Goal: Use online tool/utility: Utilize a website feature to perform a specific function

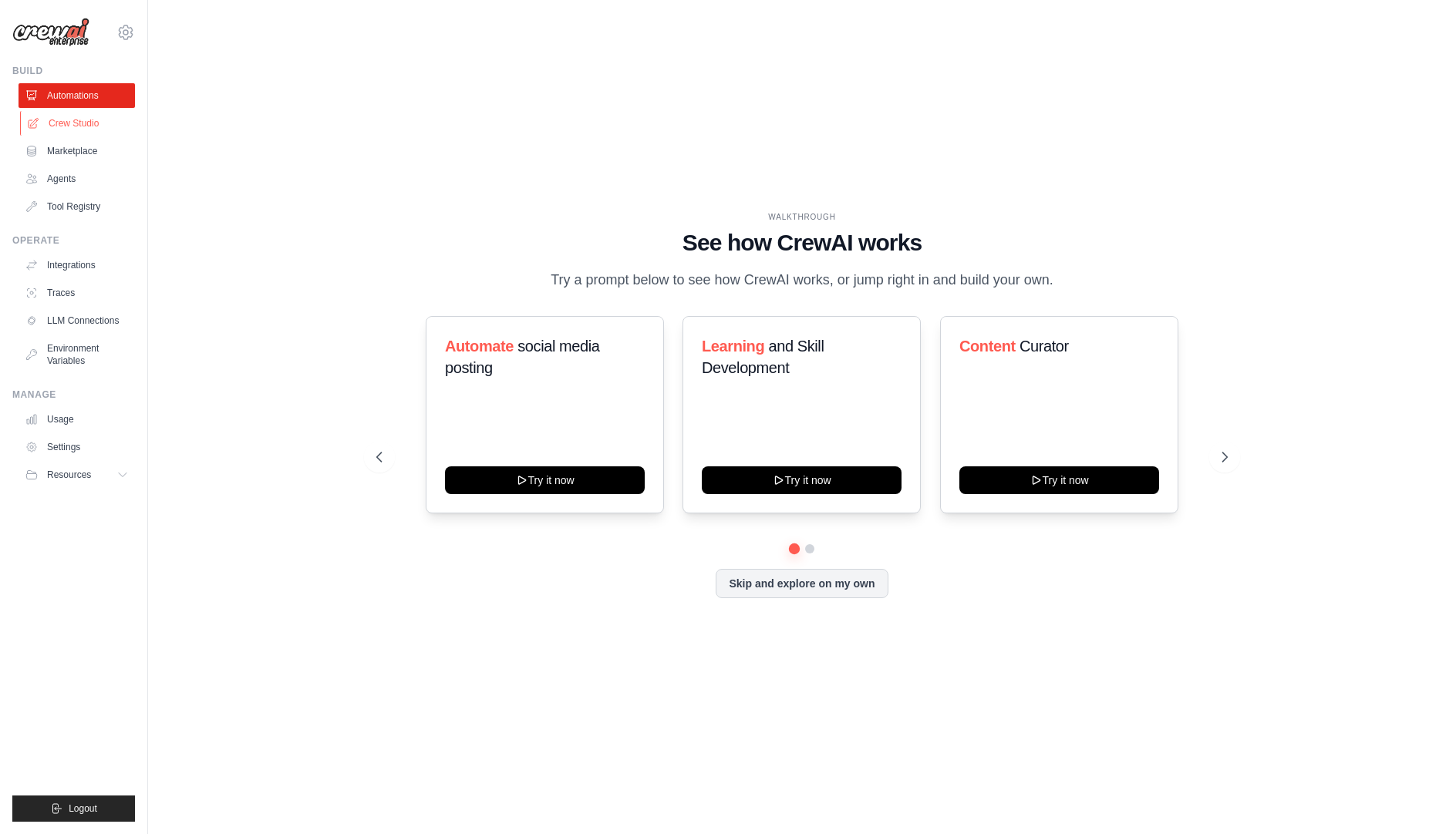
click at [73, 127] on link "Crew Studio" at bounding box center [77, 123] width 116 height 24
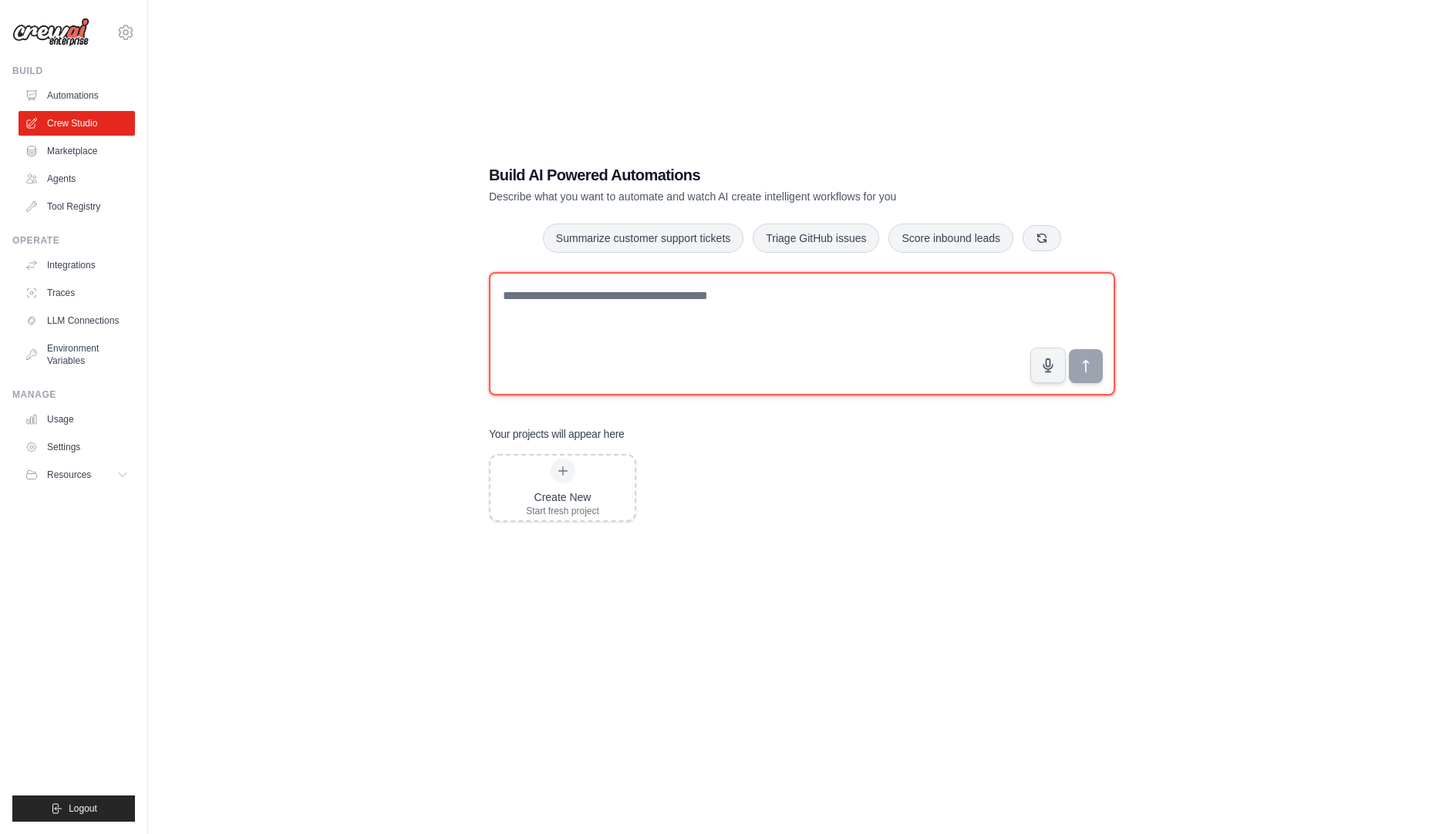
click at [611, 299] on textarea at bounding box center [802, 334] width 626 height 123
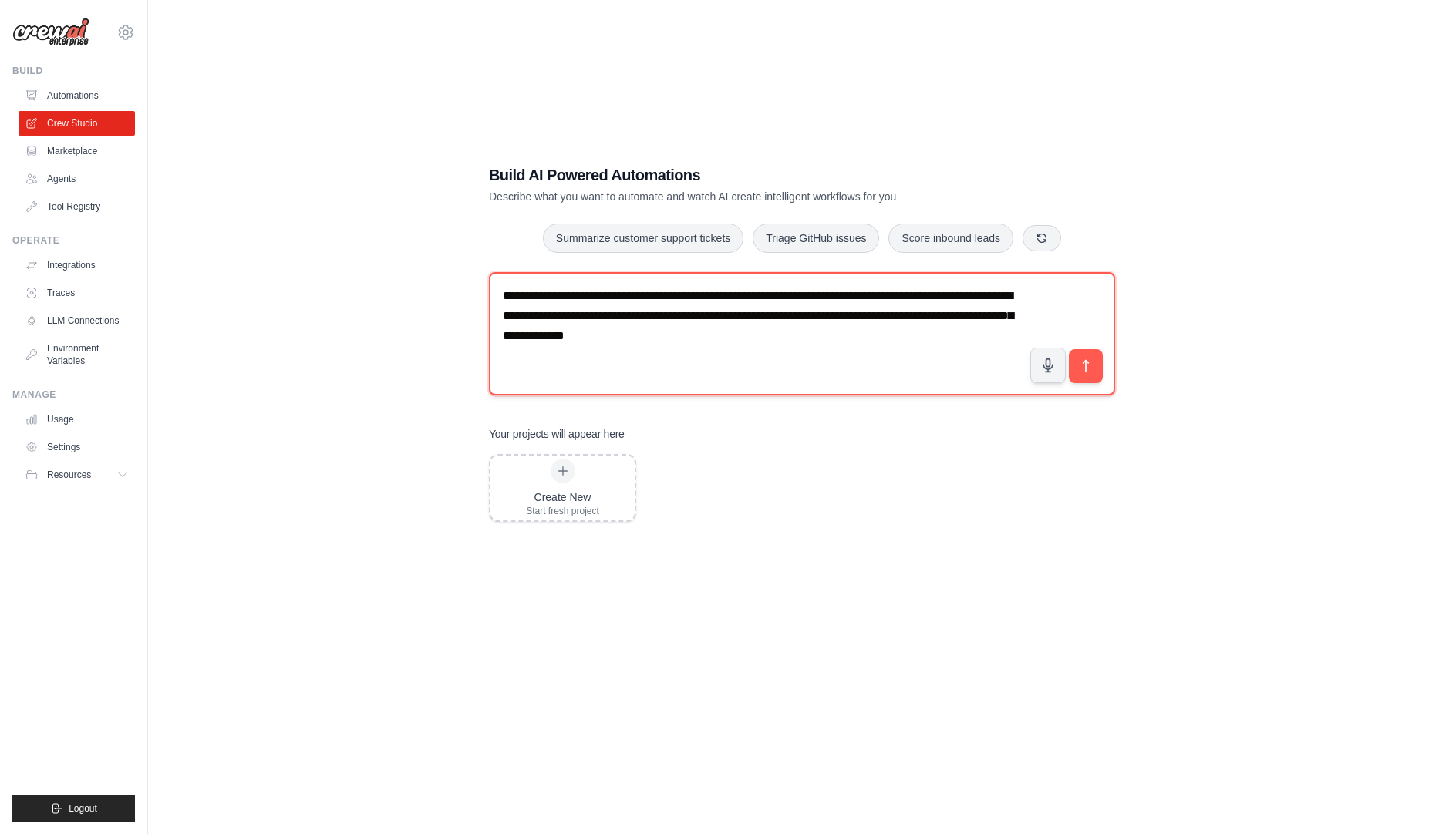
click at [634, 333] on textarea "**********" at bounding box center [802, 334] width 626 height 123
type textarea "**********"
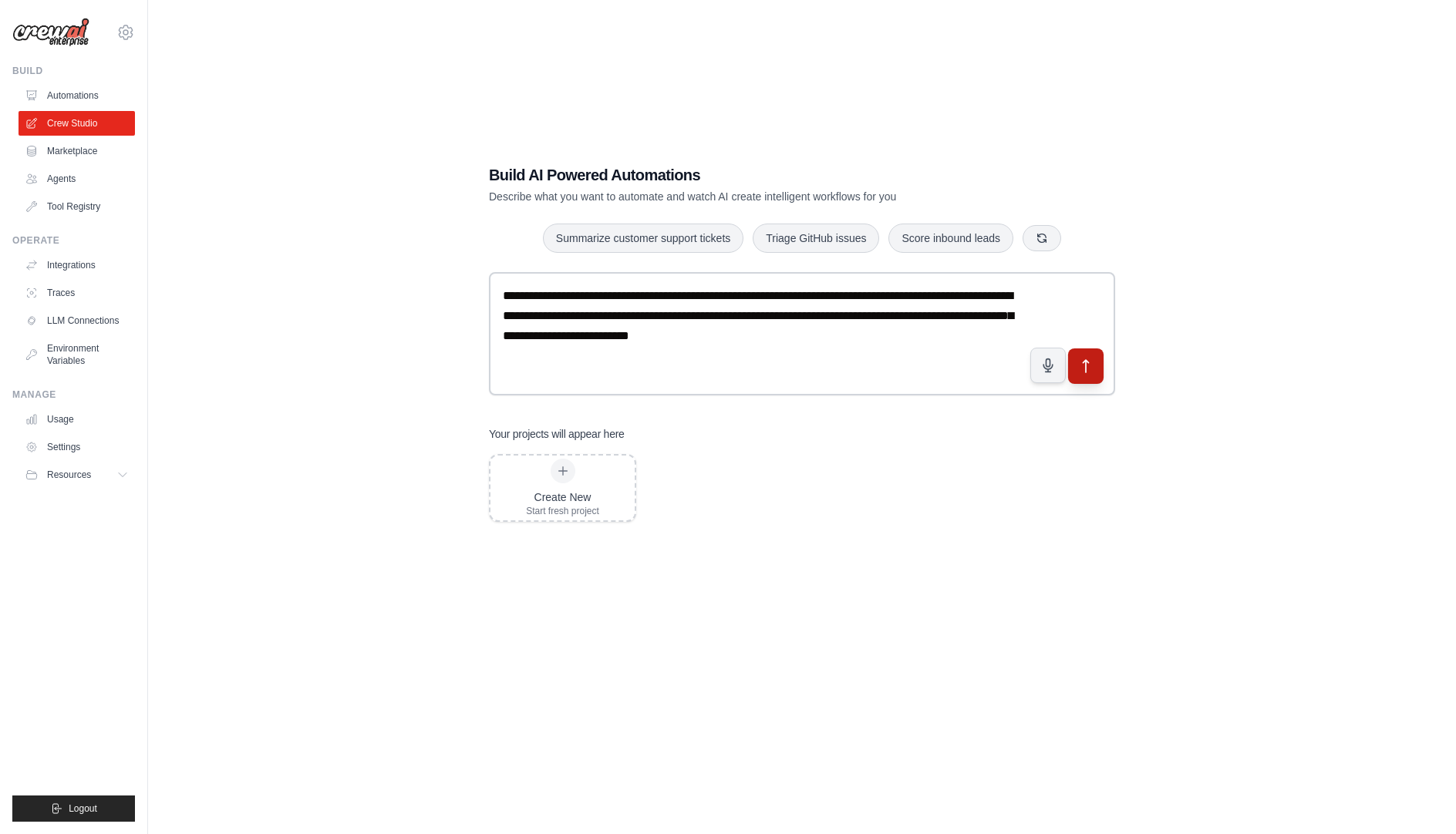
click at [1093, 372] on icon "submit" at bounding box center [1085, 366] width 16 height 16
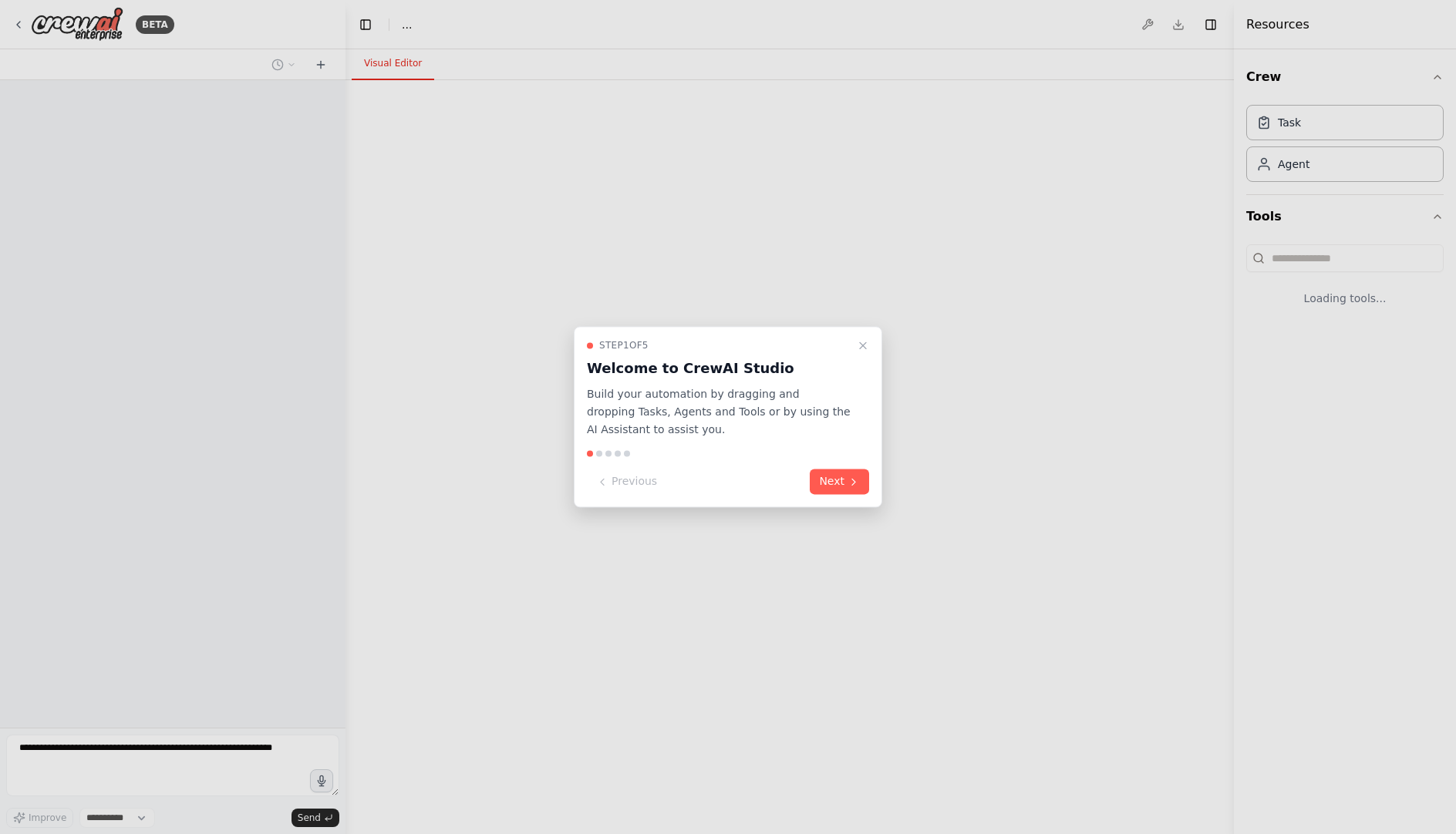
select select "****"
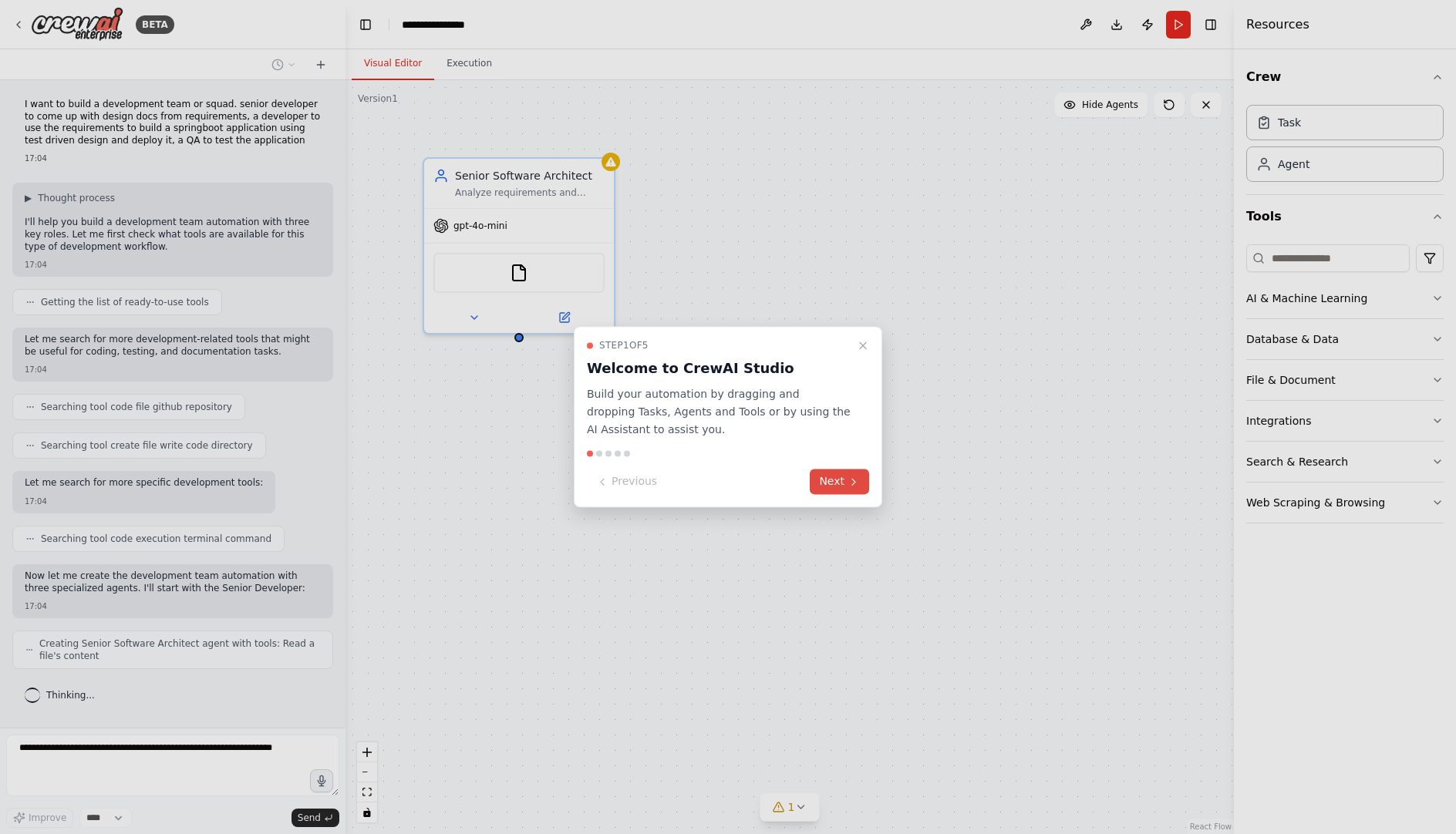
click at [836, 484] on button "Next" at bounding box center [839, 482] width 59 height 25
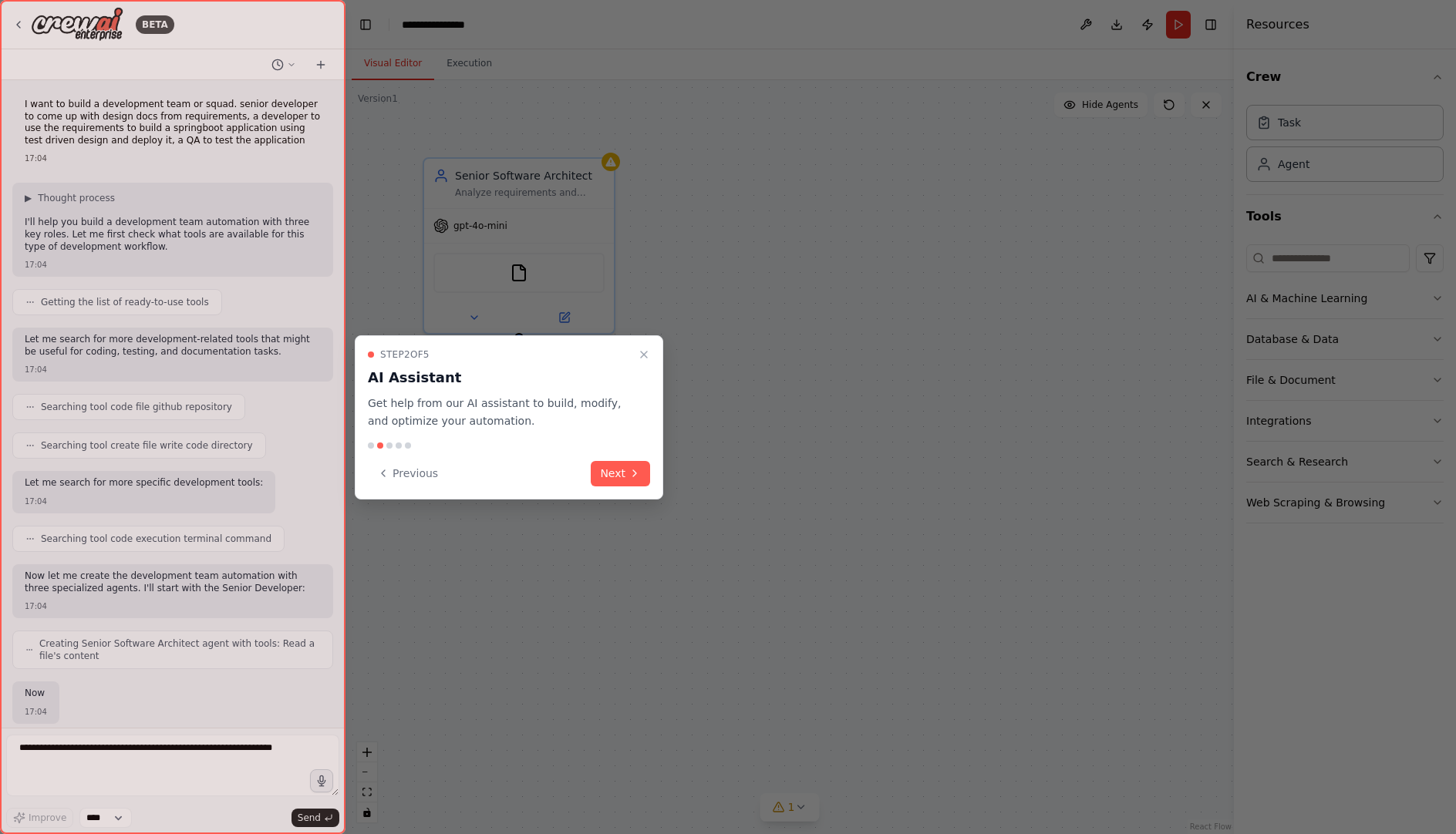
scroll to position [99, 0]
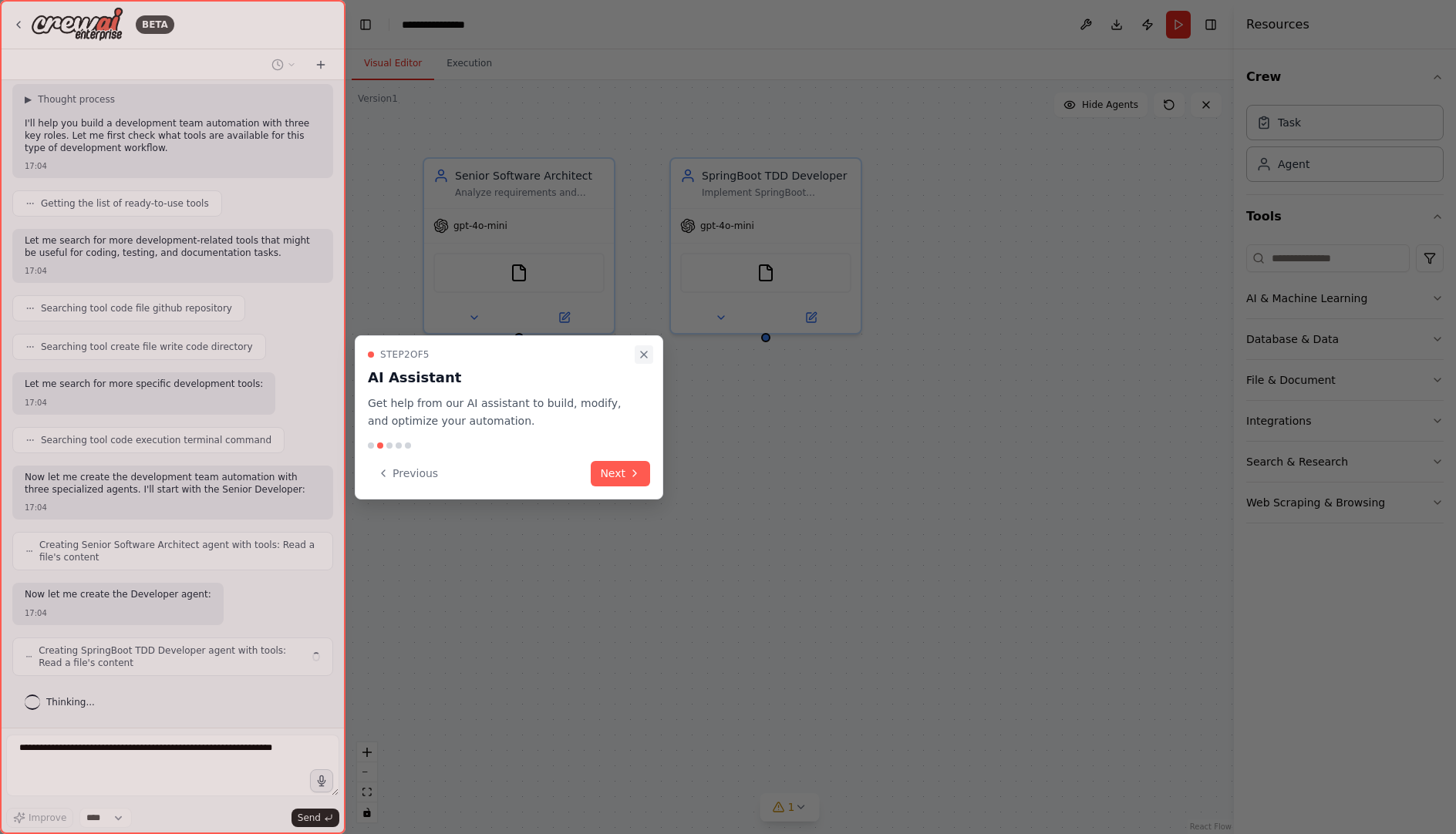
click at [643, 354] on icon "Close walkthrough" at bounding box center [644, 355] width 6 height 6
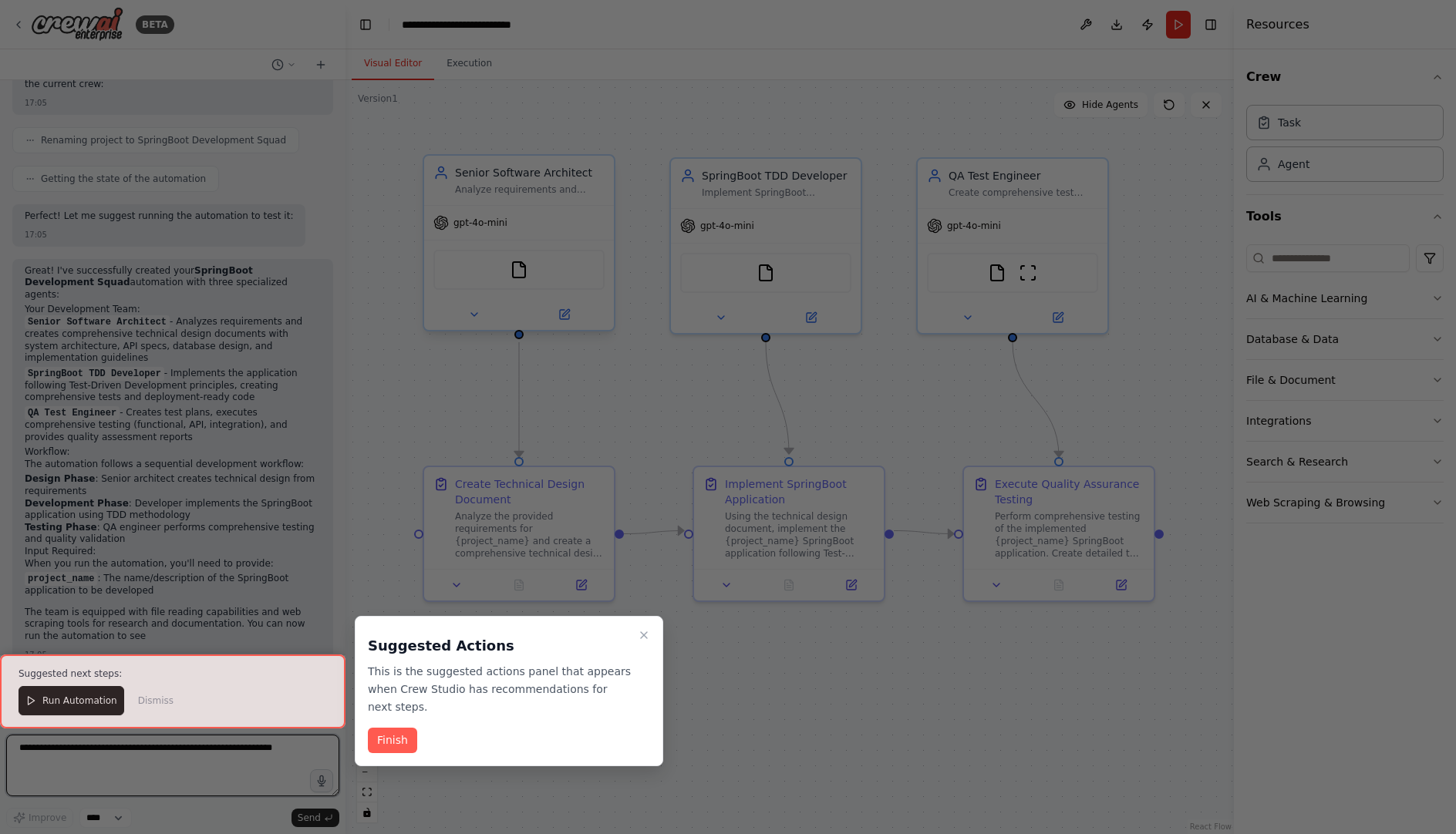
scroll to position [1239, 0]
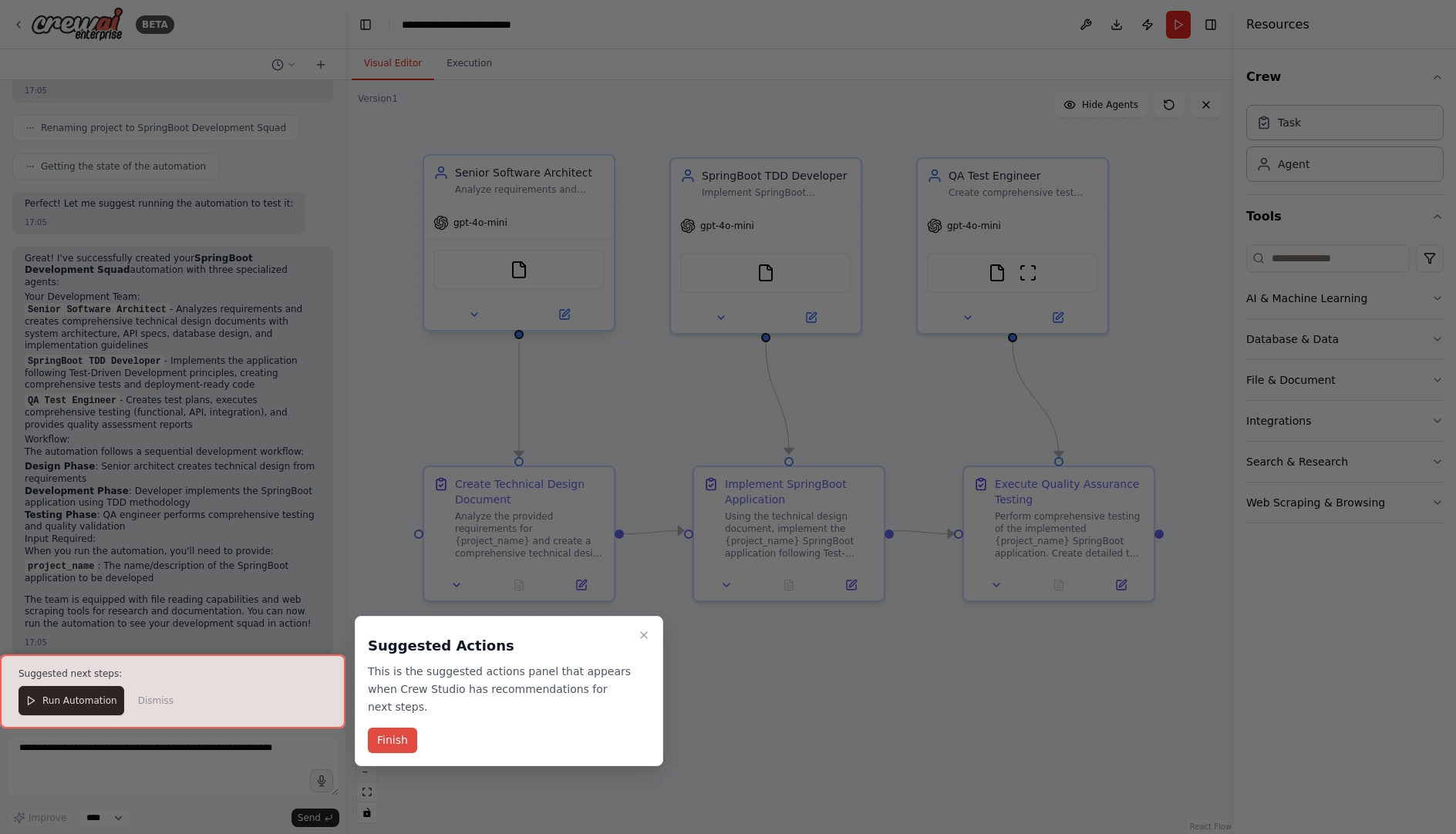
click at [401, 738] on button "Finish" at bounding box center [393, 740] width 49 height 25
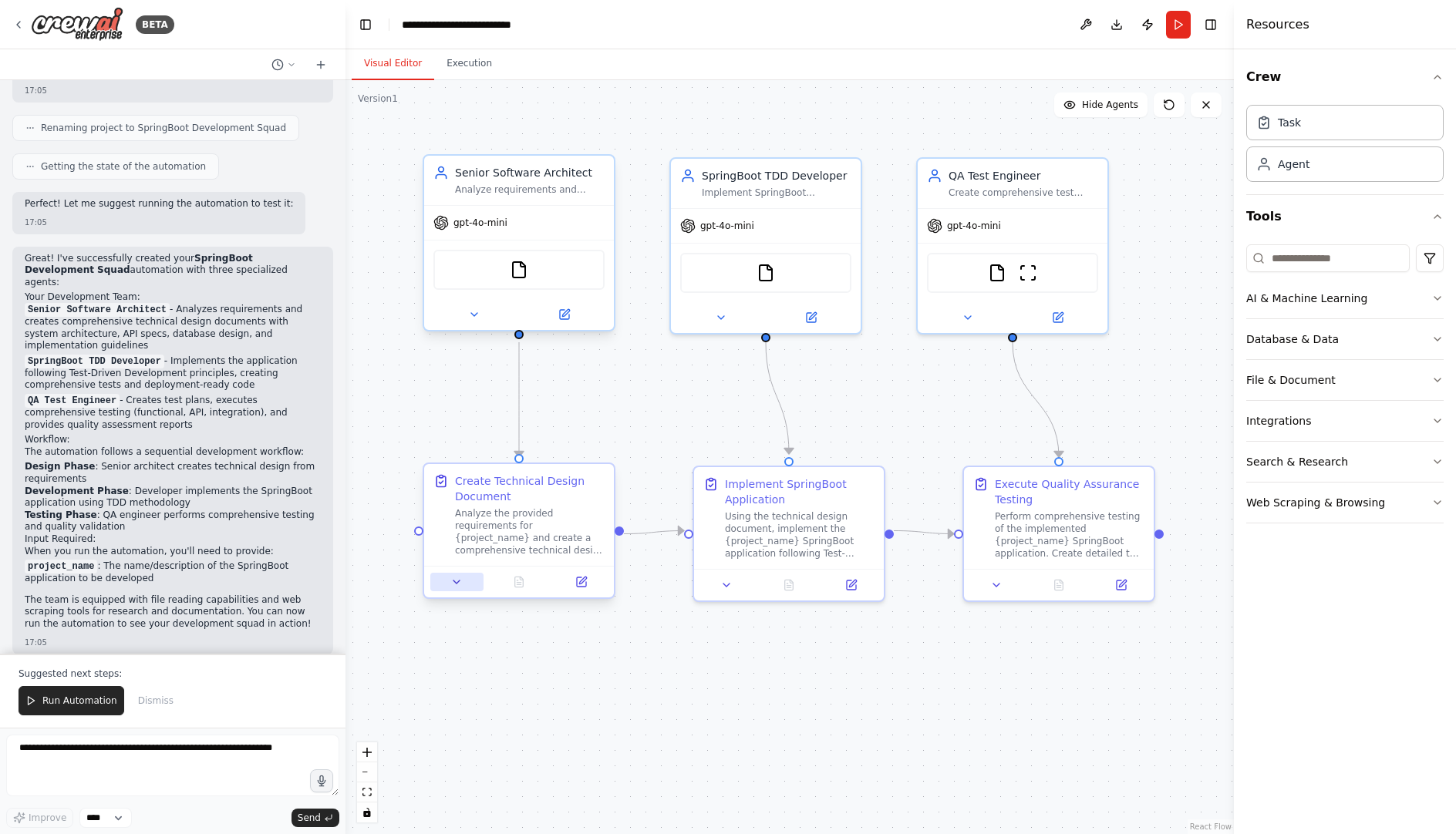
click at [459, 588] on icon at bounding box center [457, 582] width 13 height 13
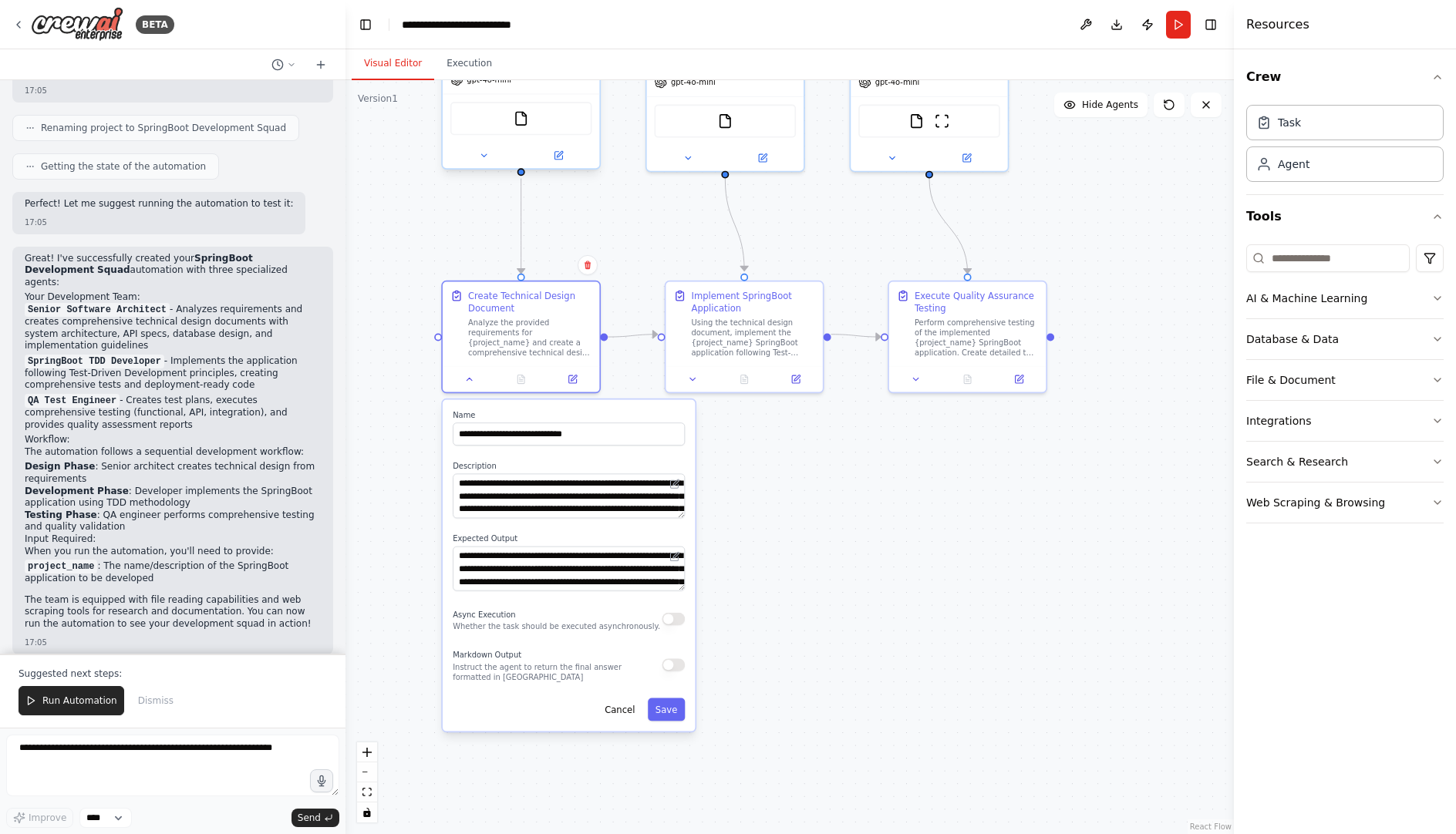
drag, startPoint x: 829, startPoint y: 680, endPoint x: 784, endPoint y: 456, distance: 228.5
click at [784, 456] on div ".deletable-edge-delete-btn { width: 20px; height: 20px; border: 0px solid #ffff…" at bounding box center [789, 456] width 888 height 753
click at [628, 706] on button "Cancel" at bounding box center [619, 710] width 46 height 23
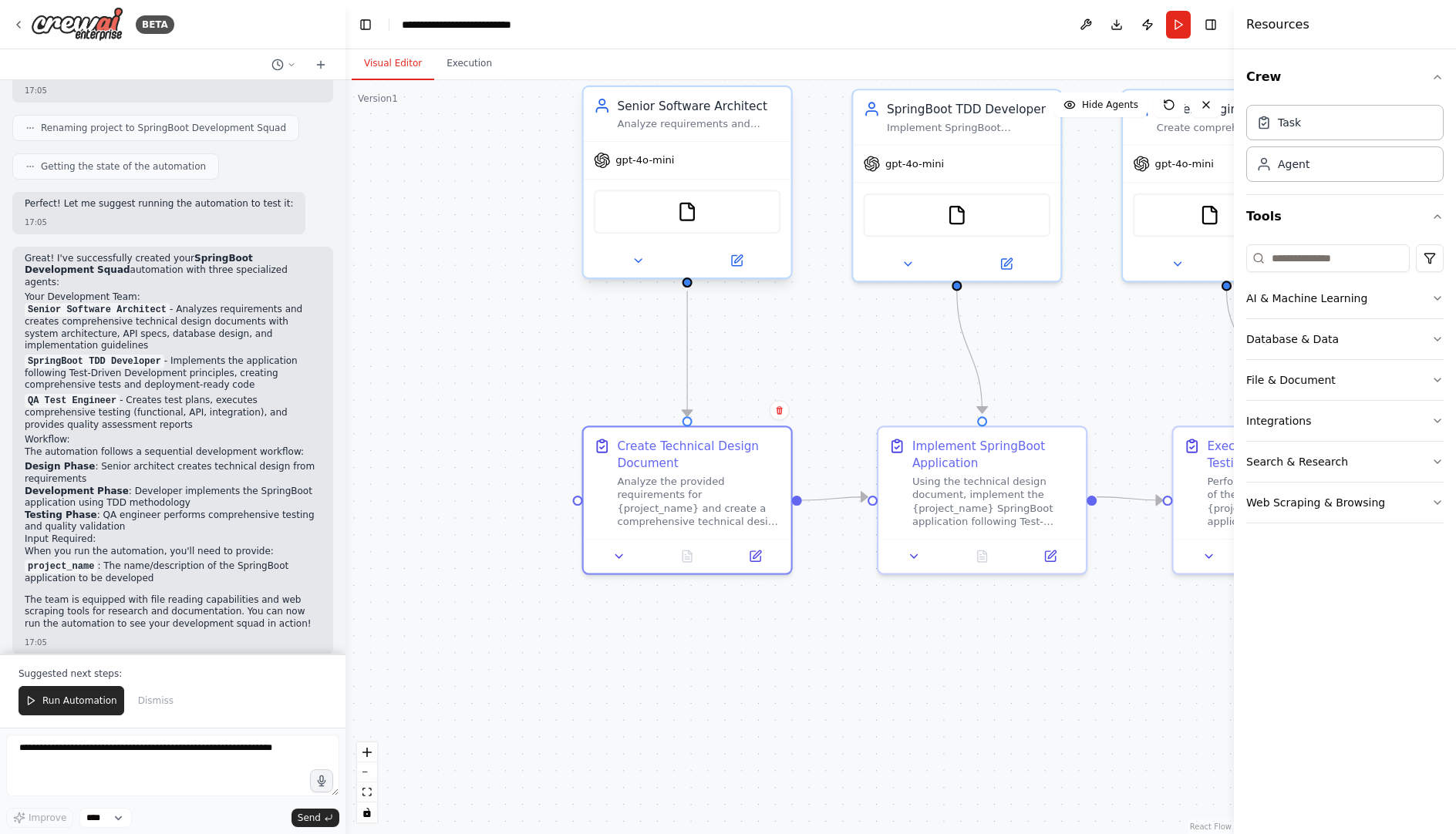
drag, startPoint x: 599, startPoint y: 513, endPoint x: 846, endPoint y: 756, distance: 346.5
click at [846, 756] on div ".deletable-edge-delete-btn { width: 20px; height: 20px; border: 0px solid #ffff…" at bounding box center [789, 456] width 888 height 753
click at [641, 261] on icon at bounding box center [637, 260] width 13 height 13
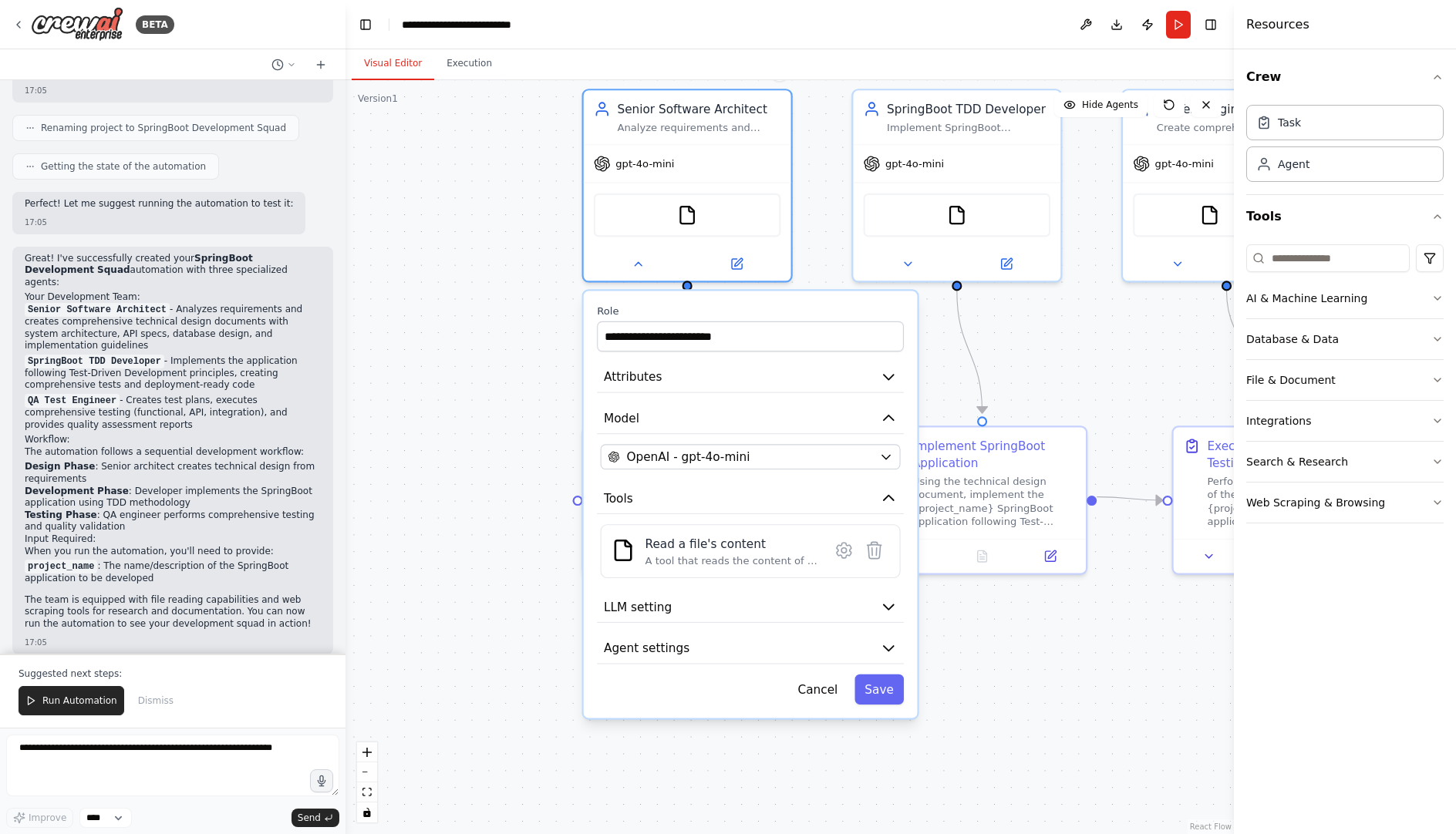
click at [541, 512] on div ".deletable-edge-delete-btn { width: 20px; height: 20px; border: 0px solid #ffff…" at bounding box center [789, 456] width 888 height 753
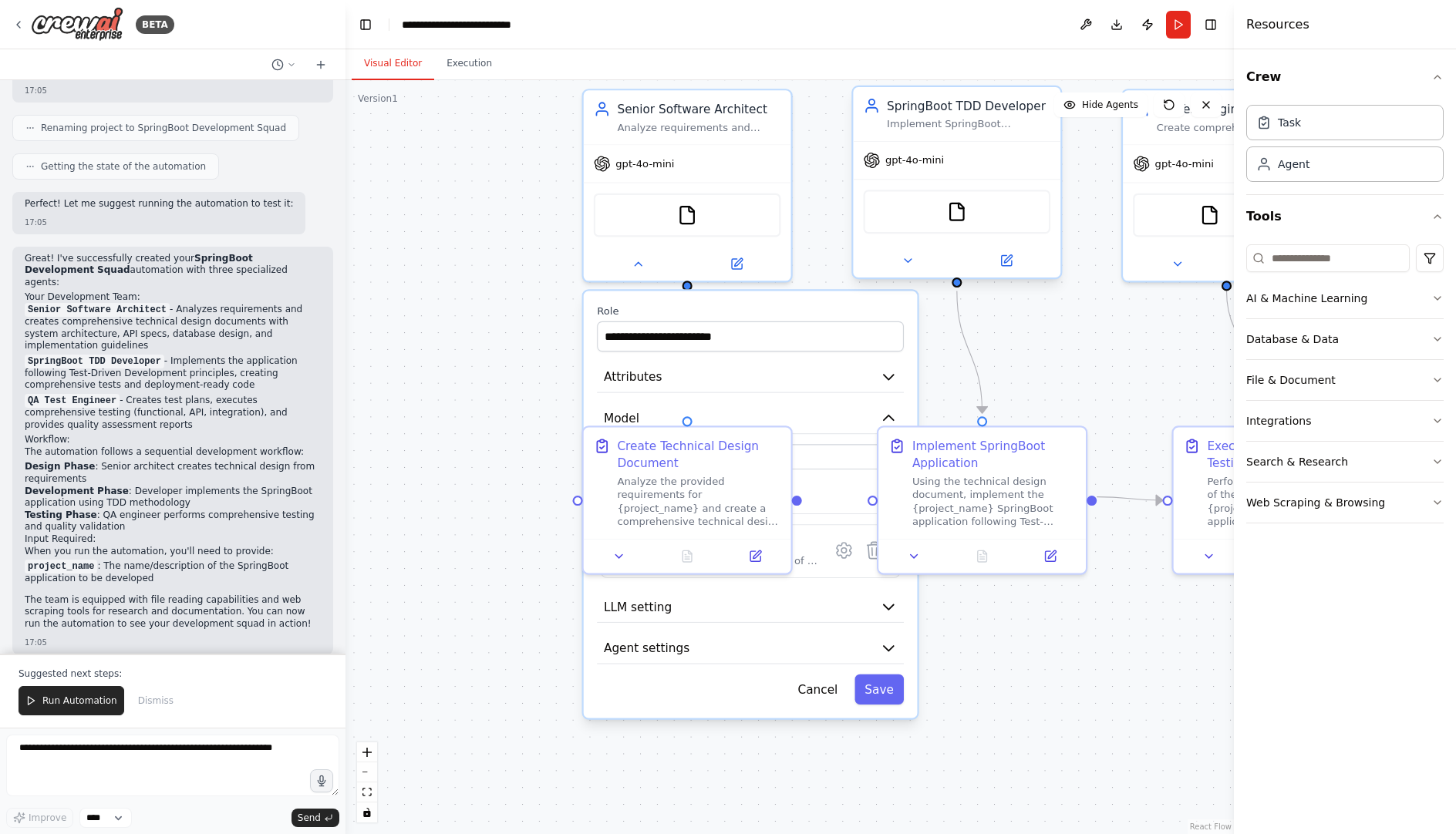
click at [945, 161] on div "gpt-4o-mini" at bounding box center [956, 160] width 208 height 37
click at [907, 161] on span "gpt-4o-mini" at bounding box center [914, 160] width 58 height 13
click at [811, 690] on button "Cancel" at bounding box center [817, 689] width 60 height 30
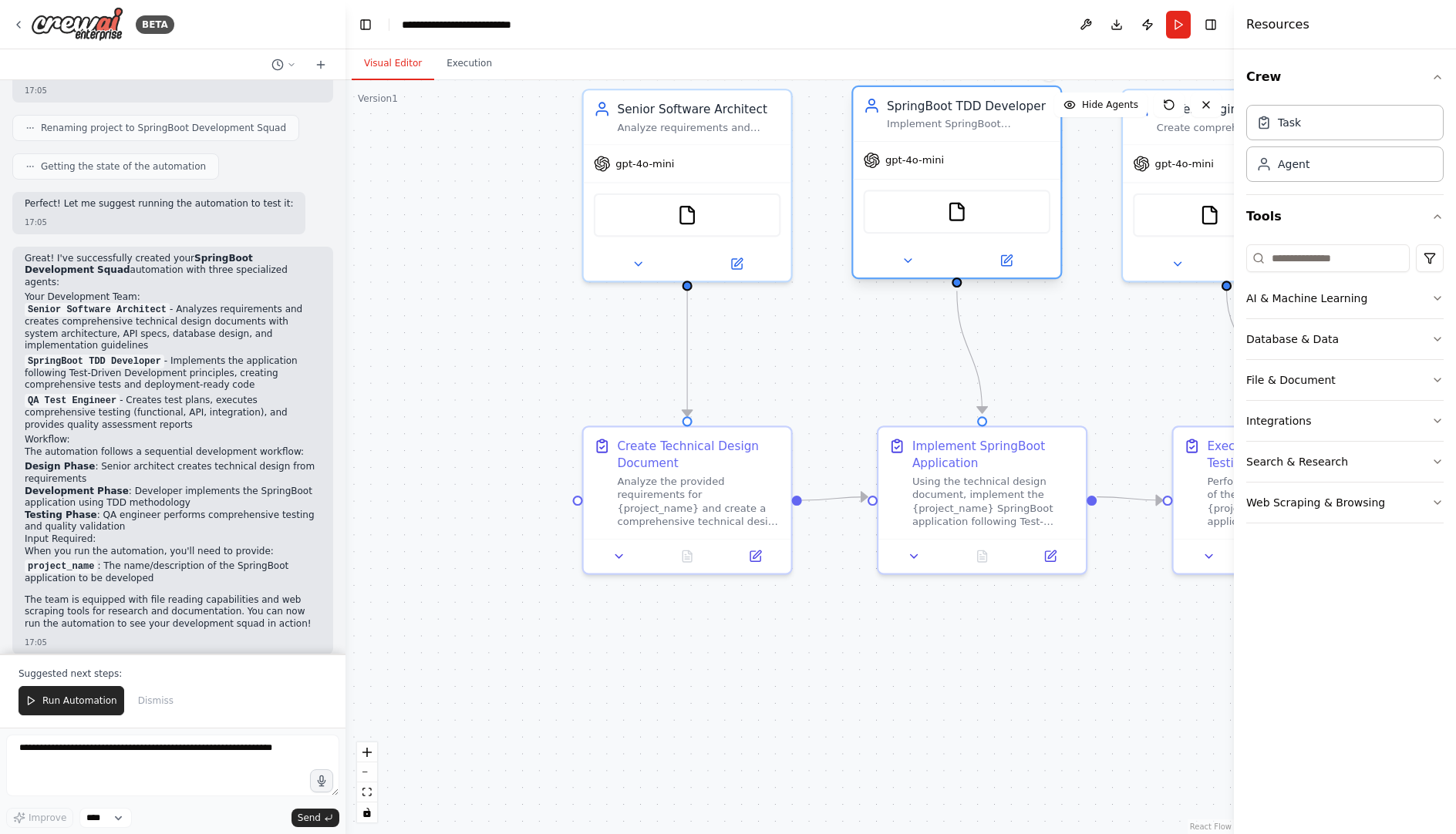
click at [918, 164] on span "gpt-4o-mini" at bounding box center [914, 160] width 58 height 13
click at [905, 259] on icon at bounding box center [908, 261] width 7 height 3
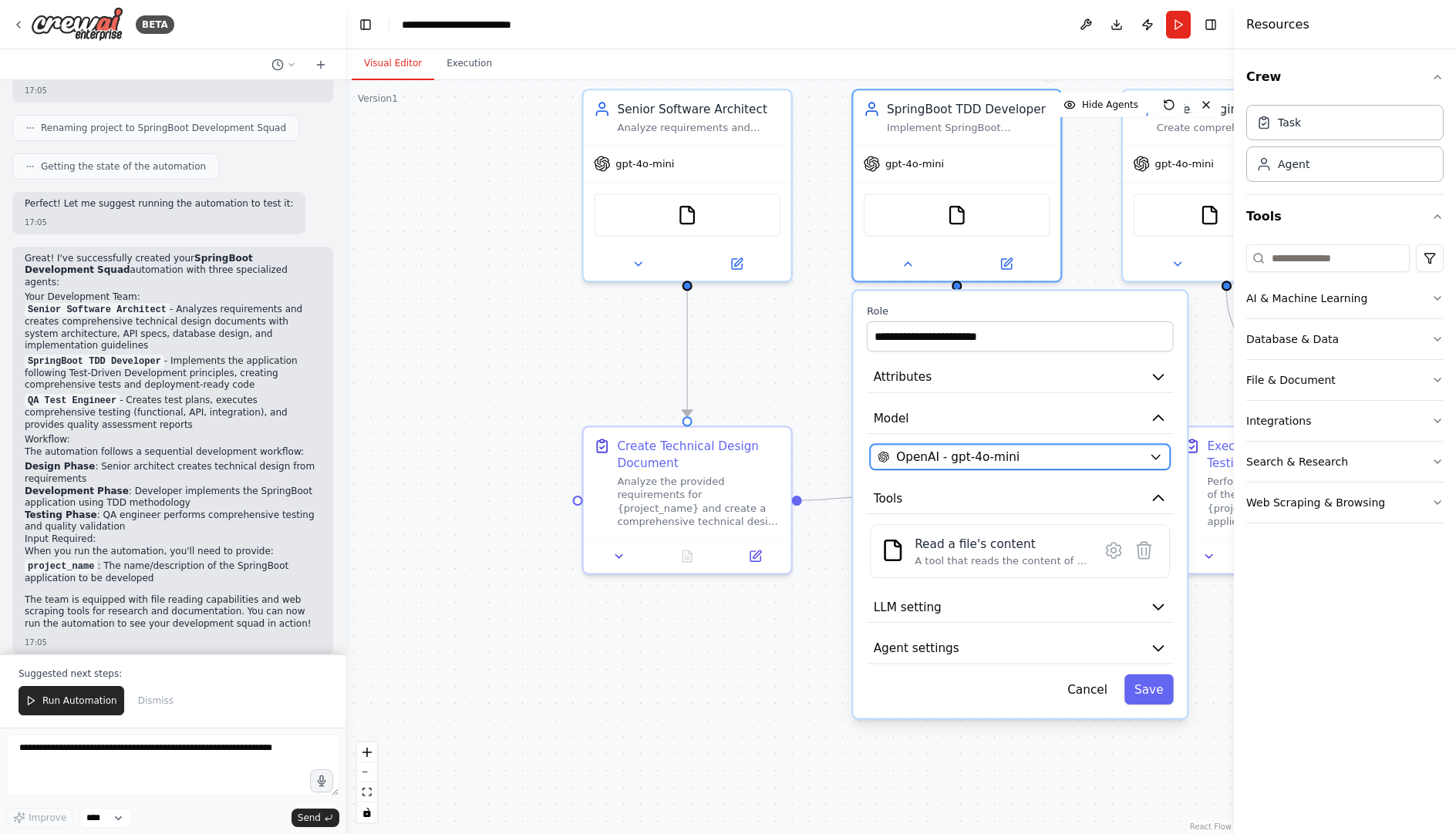
click at [1150, 456] on icon "button" at bounding box center [1155, 456] width 13 height 13
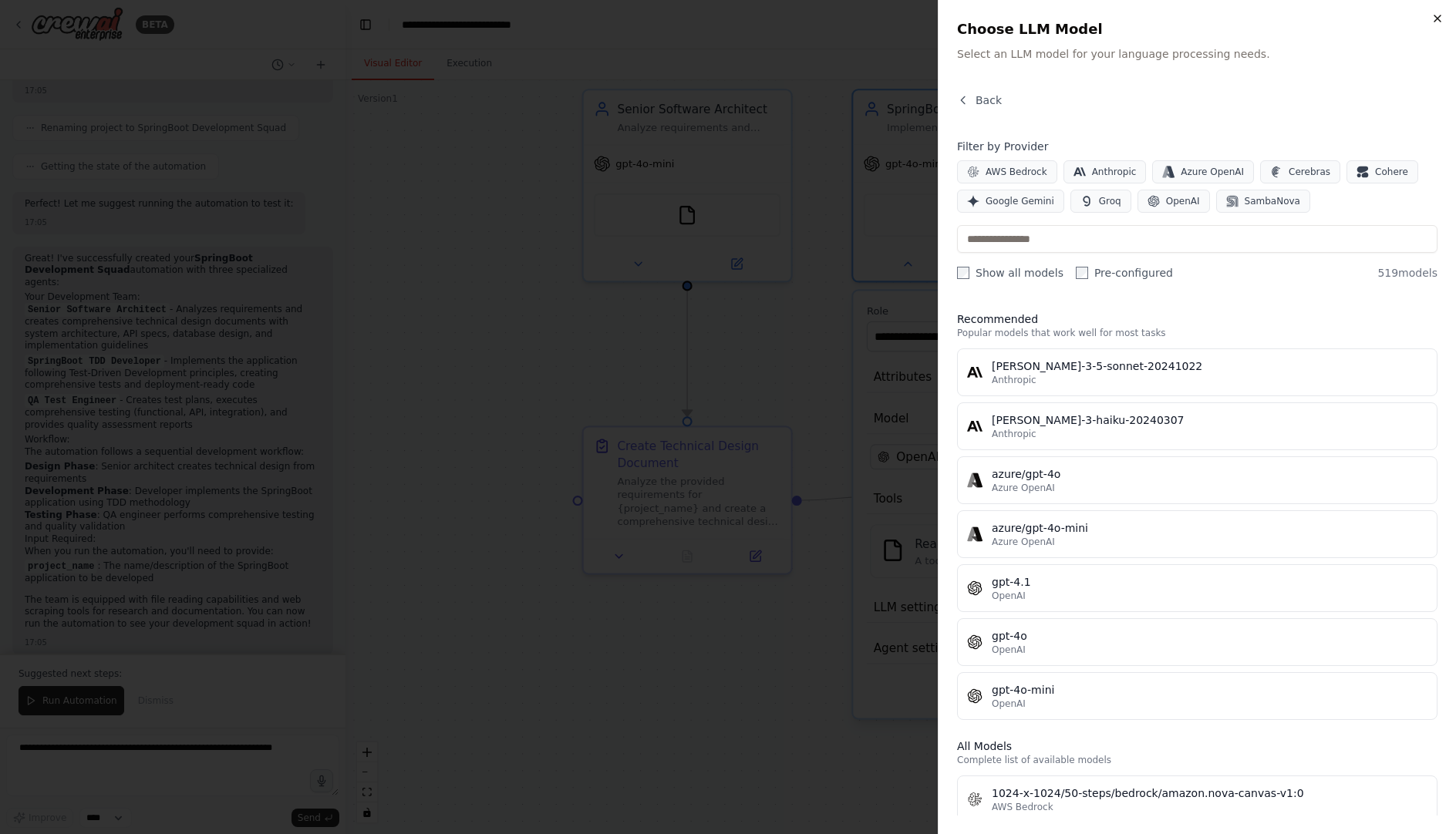
click at [1435, 20] on icon "button" at bounding box center [1437, 19] width 6 height 6
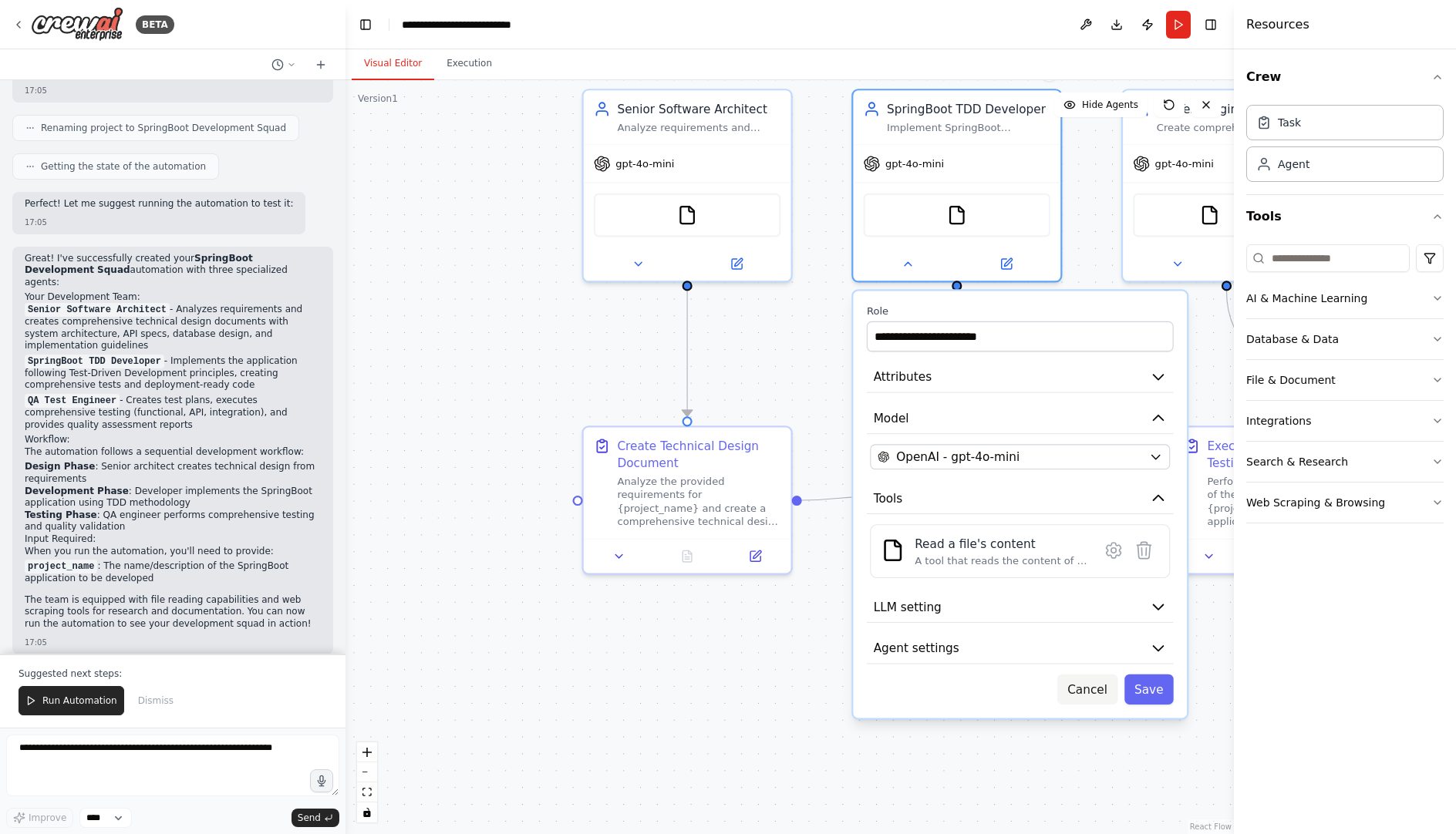
click at [1096, 689] on button "Cancel" at bounding box center [1087, 689] width 60 height 30
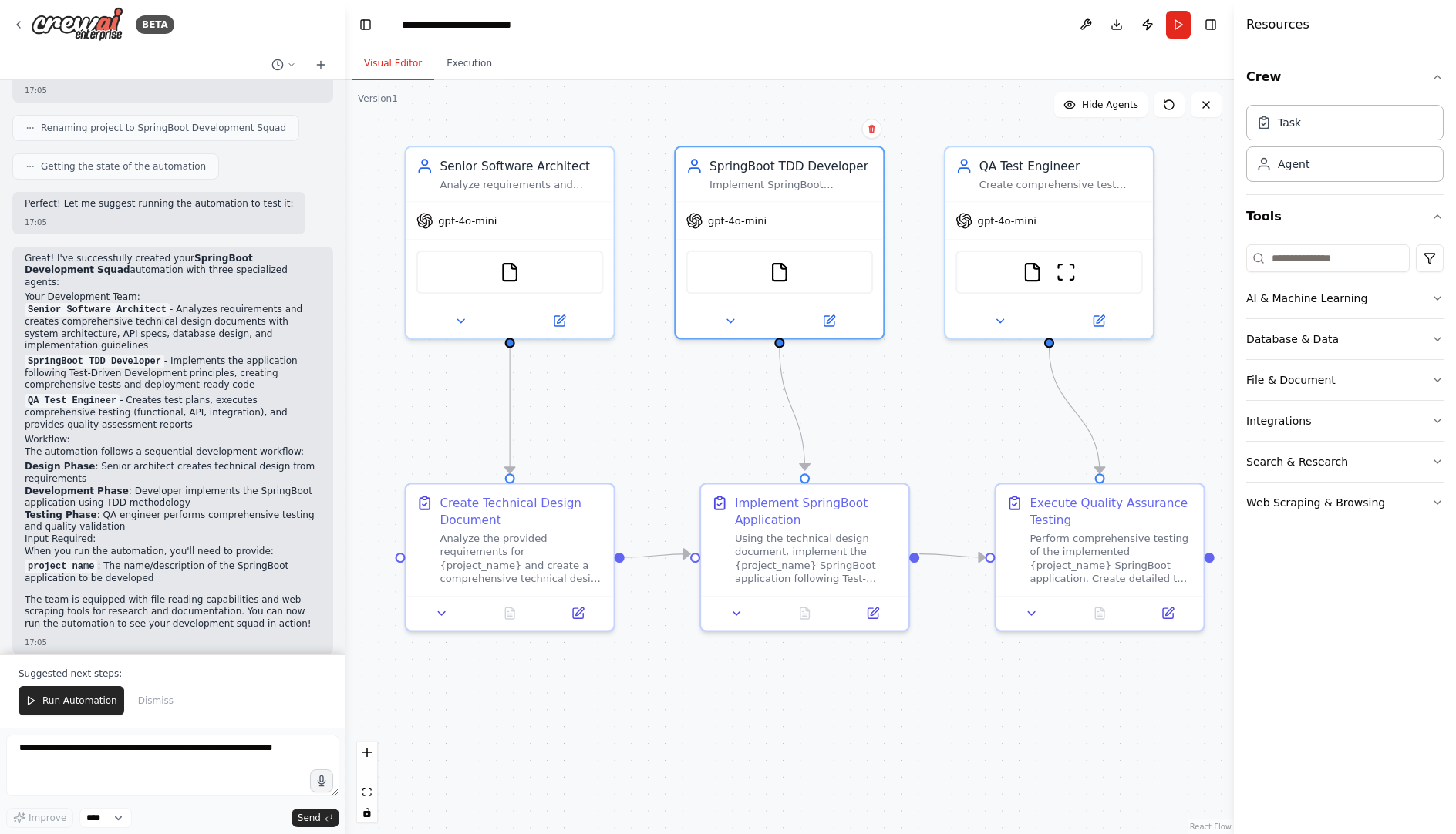
drag, startPoint x: 1133, startPoint y: 338, endPoint x: 955, endPoint y: 396, distance: 187.2
click at [955, 396] on div ".deletable-edge-delete-btn { width: 20px; height: 20px; border: 0px solid #ffff…" at bounding box center [789, 456] width 888 height 753
click at [84, 699] on span "Run Automation" at bounding box center [80, 701] width 75 height 13
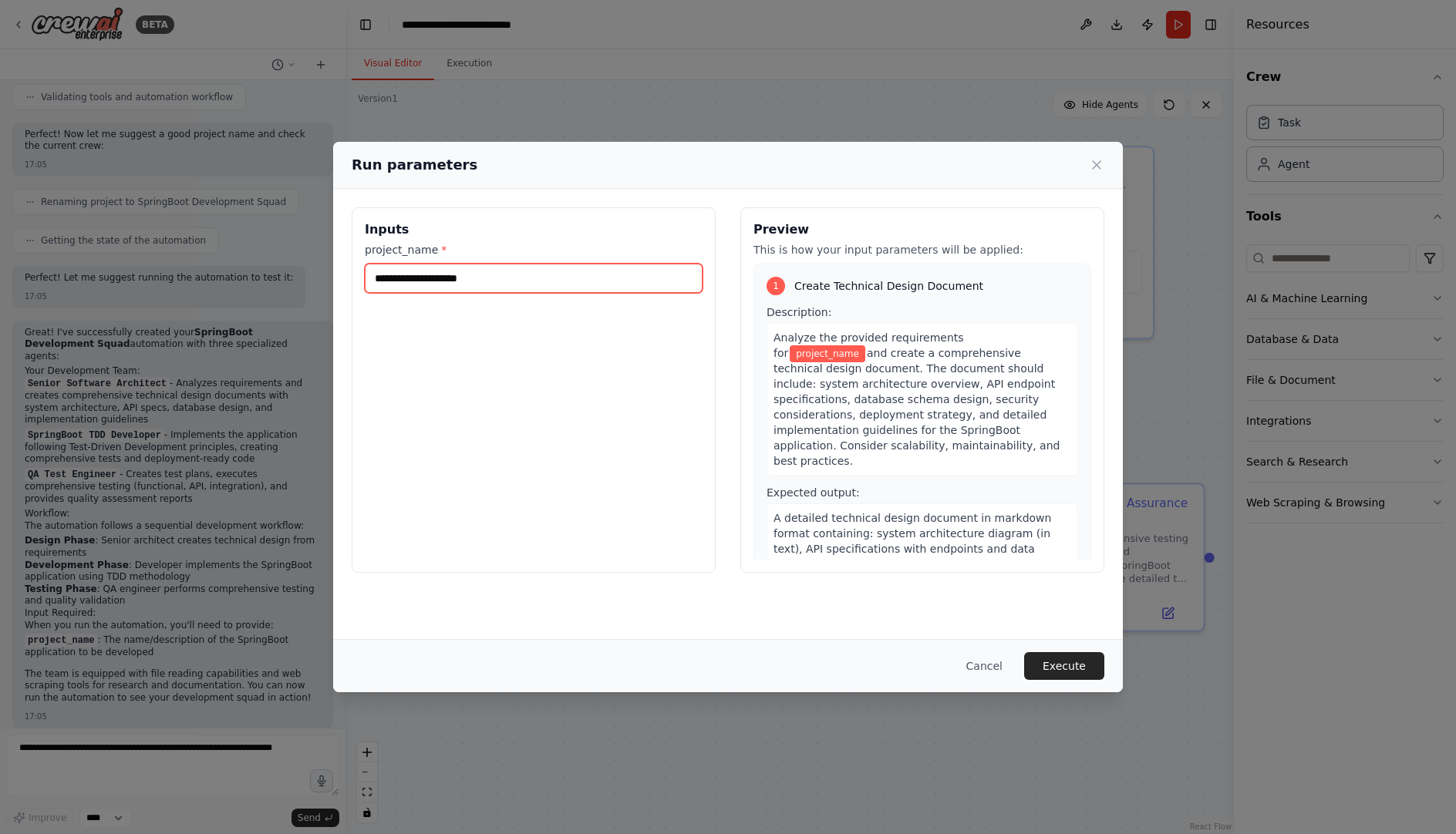
click at [491, 275] on input "project_name *" at bounding box center [533, 278] width 337 height 29
click at [465, 287] on input "project_name *" at bounding box center [533, 278] width 337 height 29
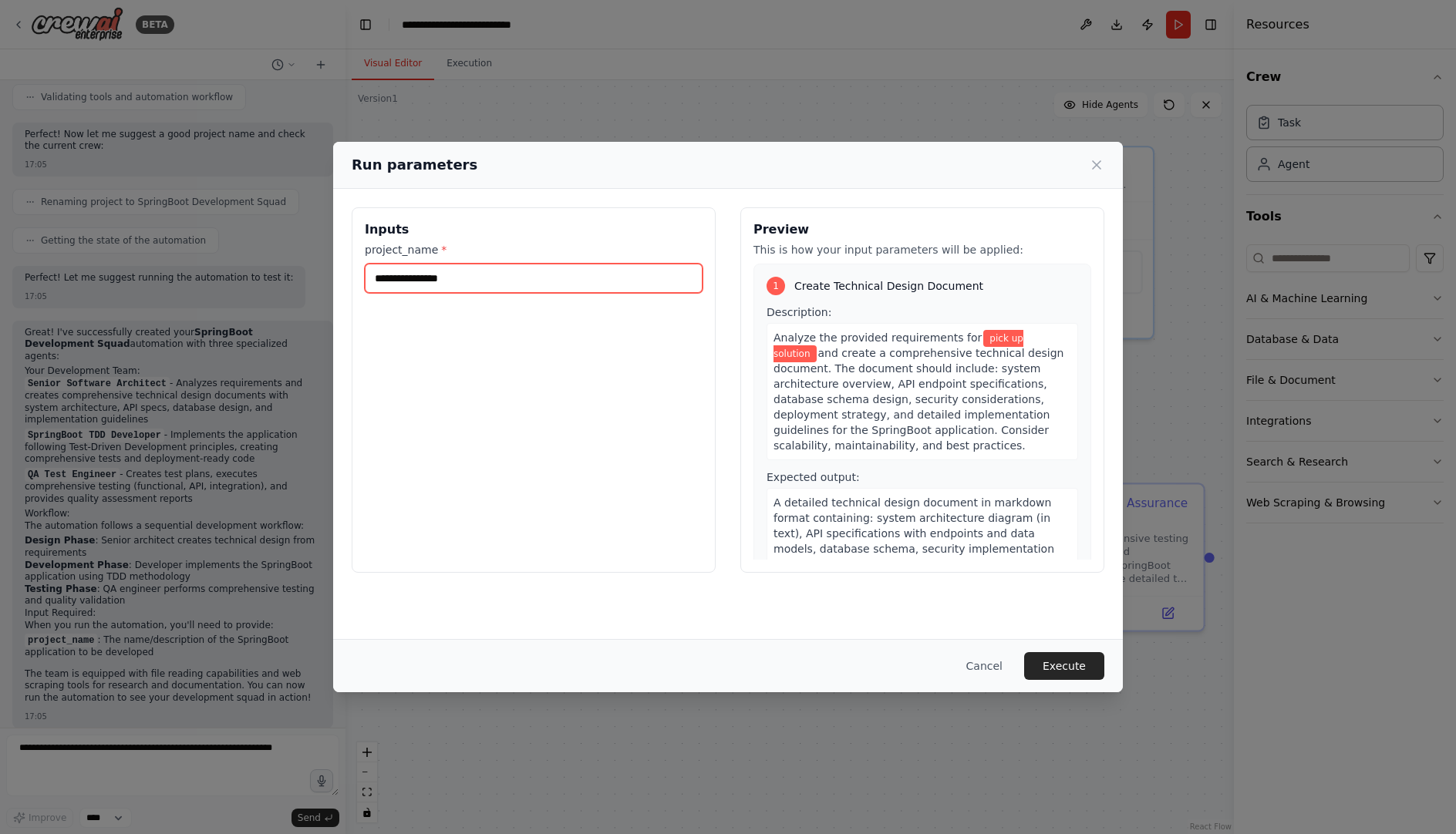
drag, startPoint x: 474, startPoint y: 278, endPoint x: 367, endPoint y: 278, distance: 107.0
click at [367, 278] on input "**********" at bounding box center [533, 278] width 337 height 29
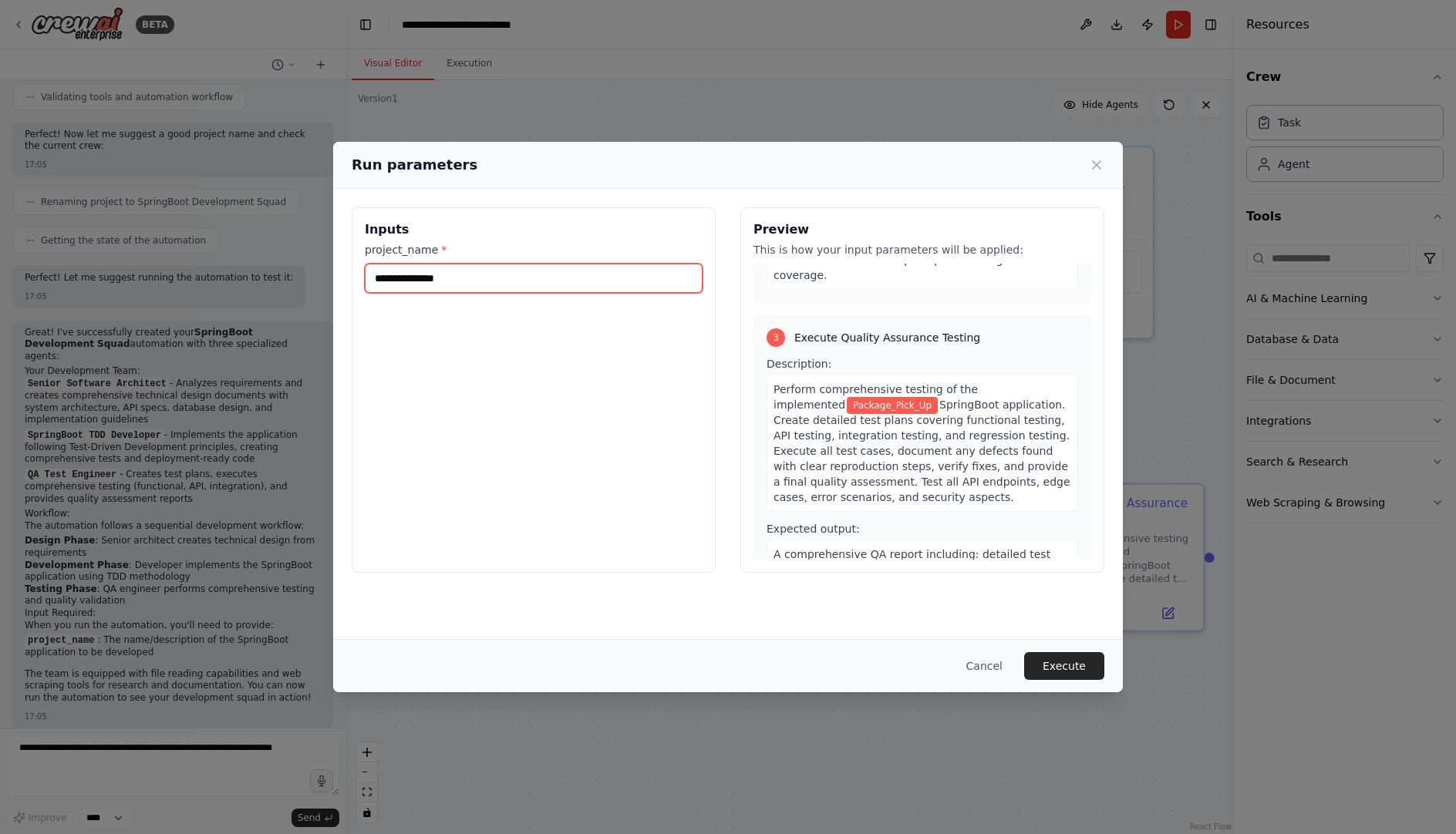
scroll to position [791, 0]
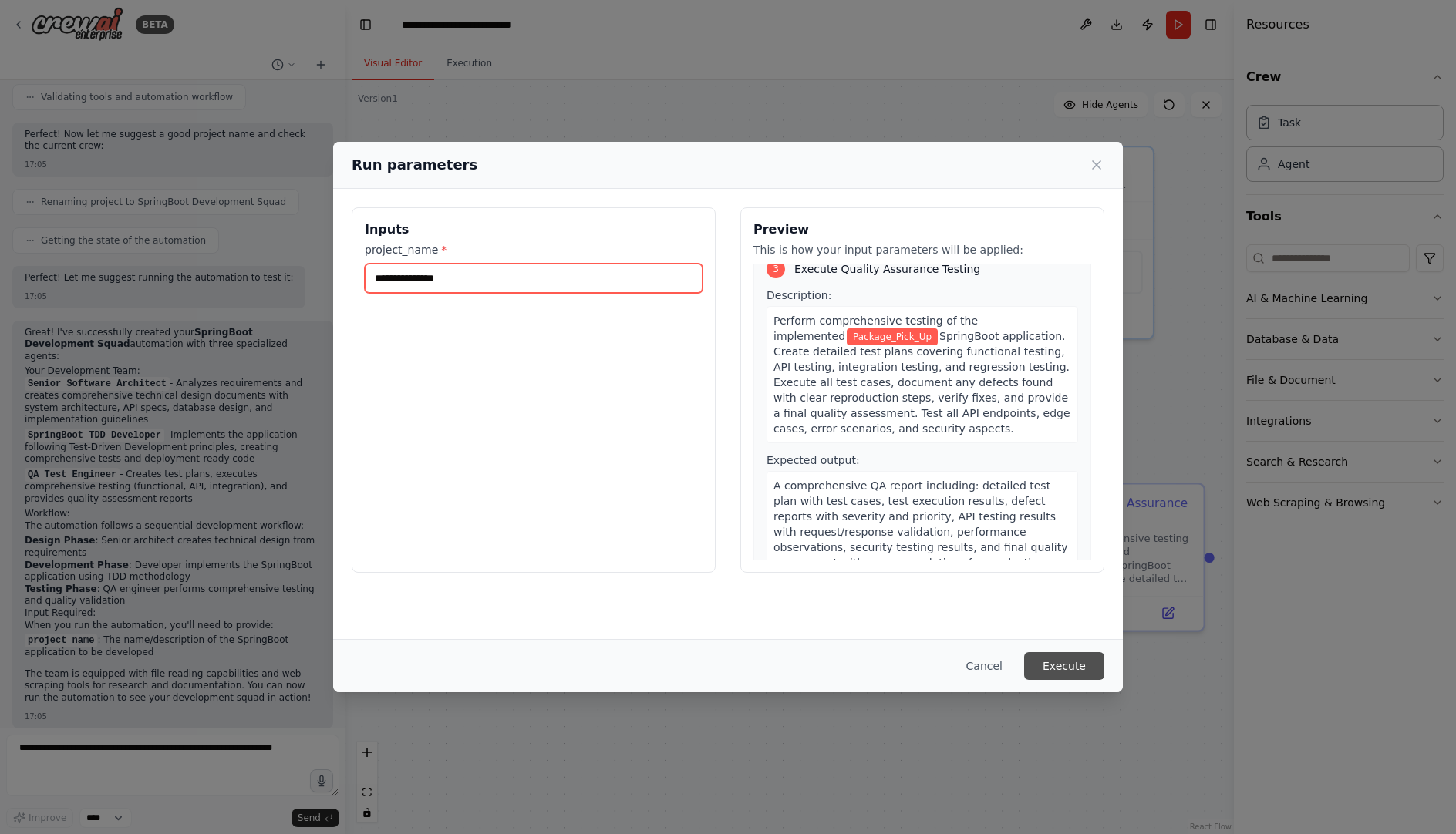
type input "**********"
click at [1071, 666] on button "Execute" at bounding box center [1063, 666] width 80 height 28
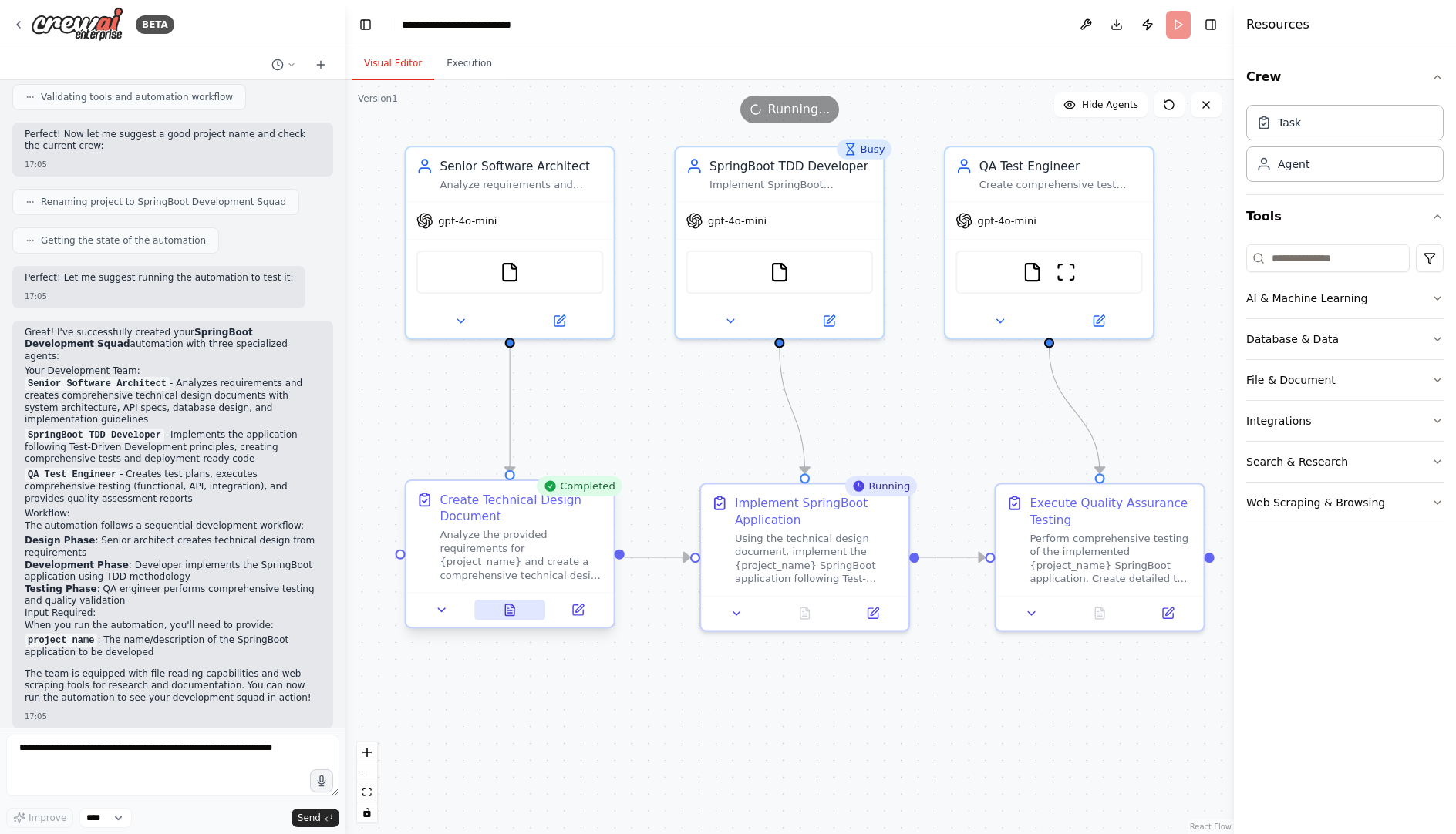
click at [505, 604] on icon at bounding box center [510, 610] width 9 height 12
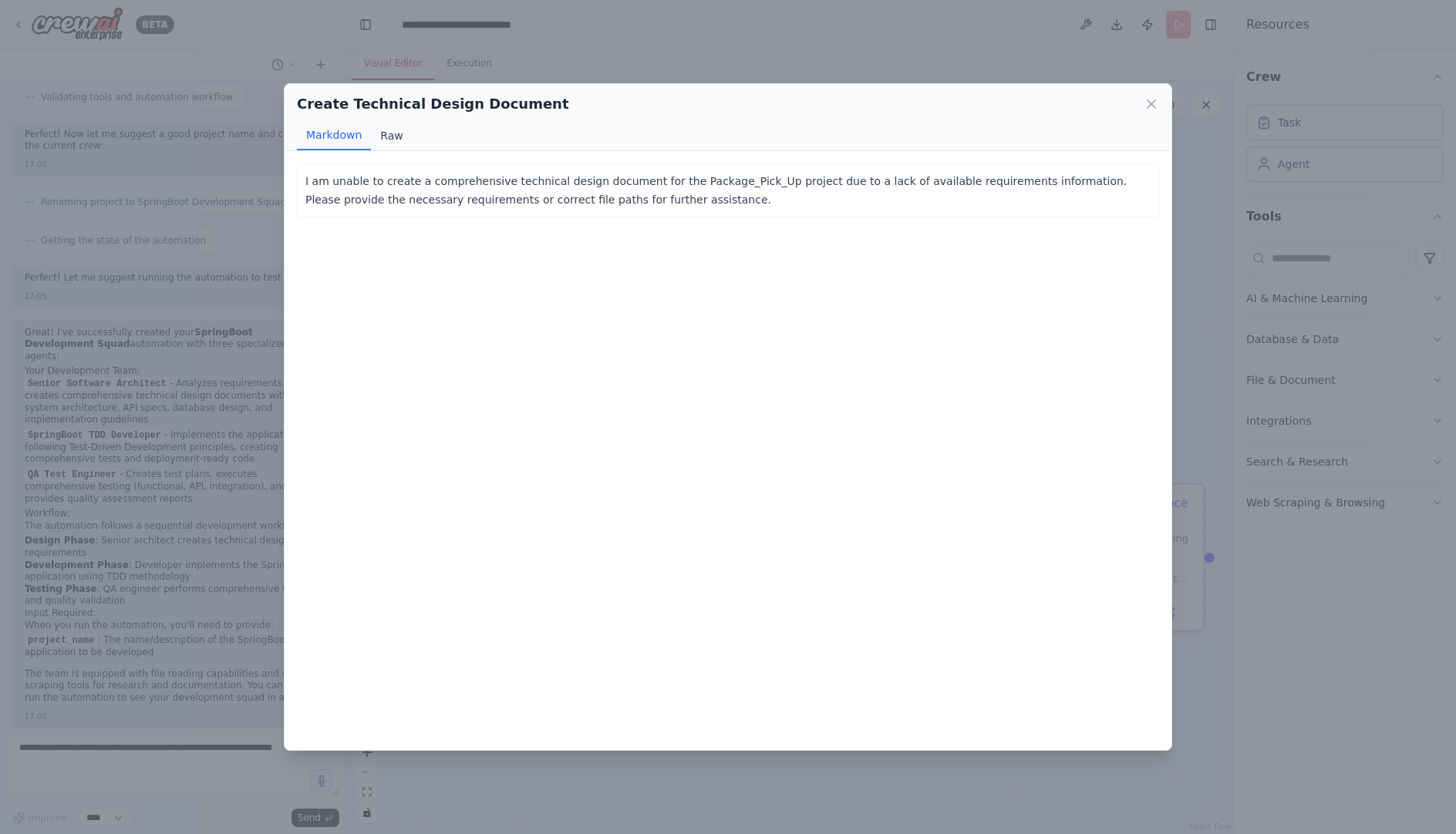
click at [394, 137] on button "Raw" at bounding box center [391, 135] width 41 height 29
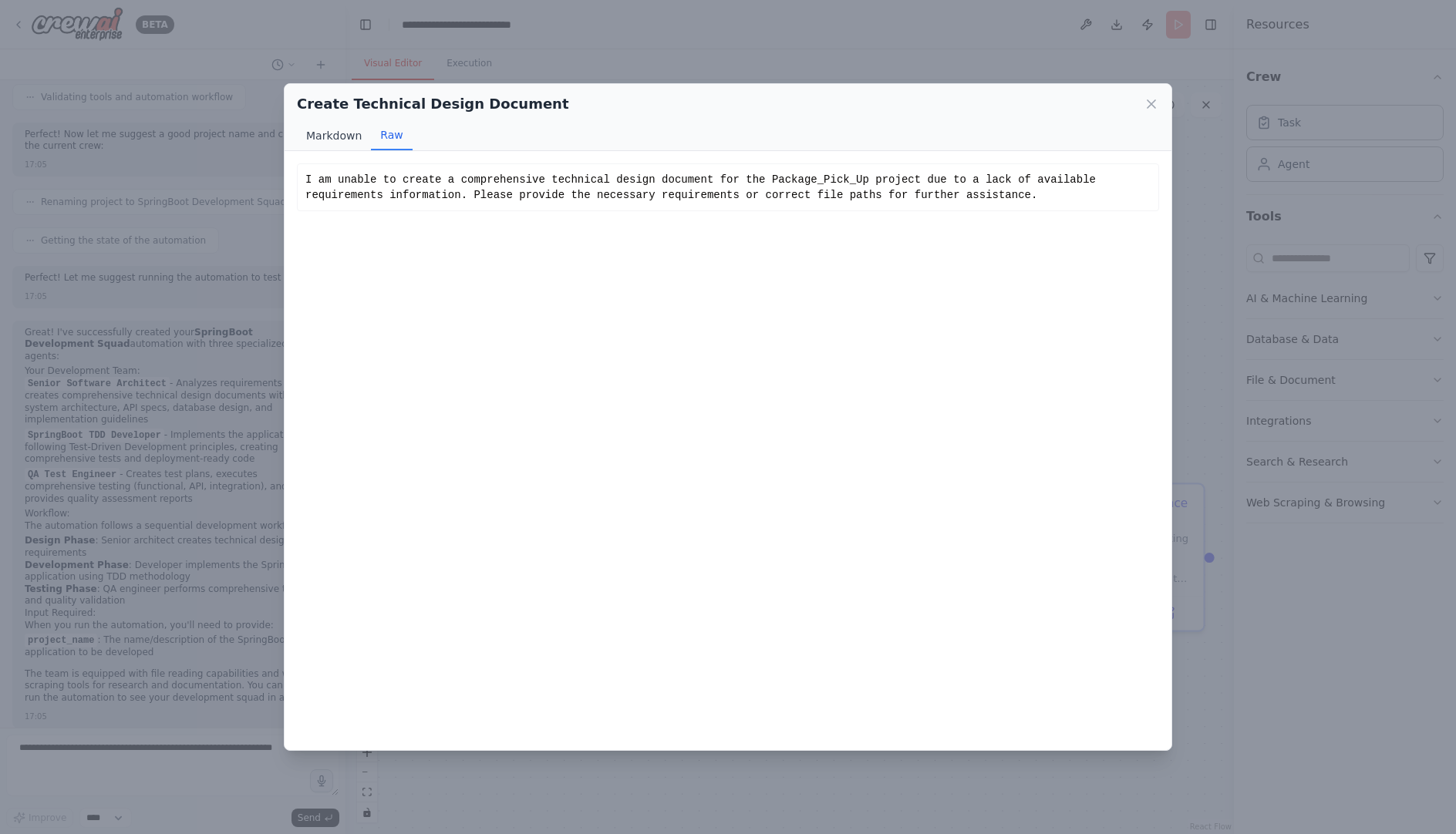
click at [331, 140] on button "Markdown" at bounding box center [334, 135] width 74 height 29
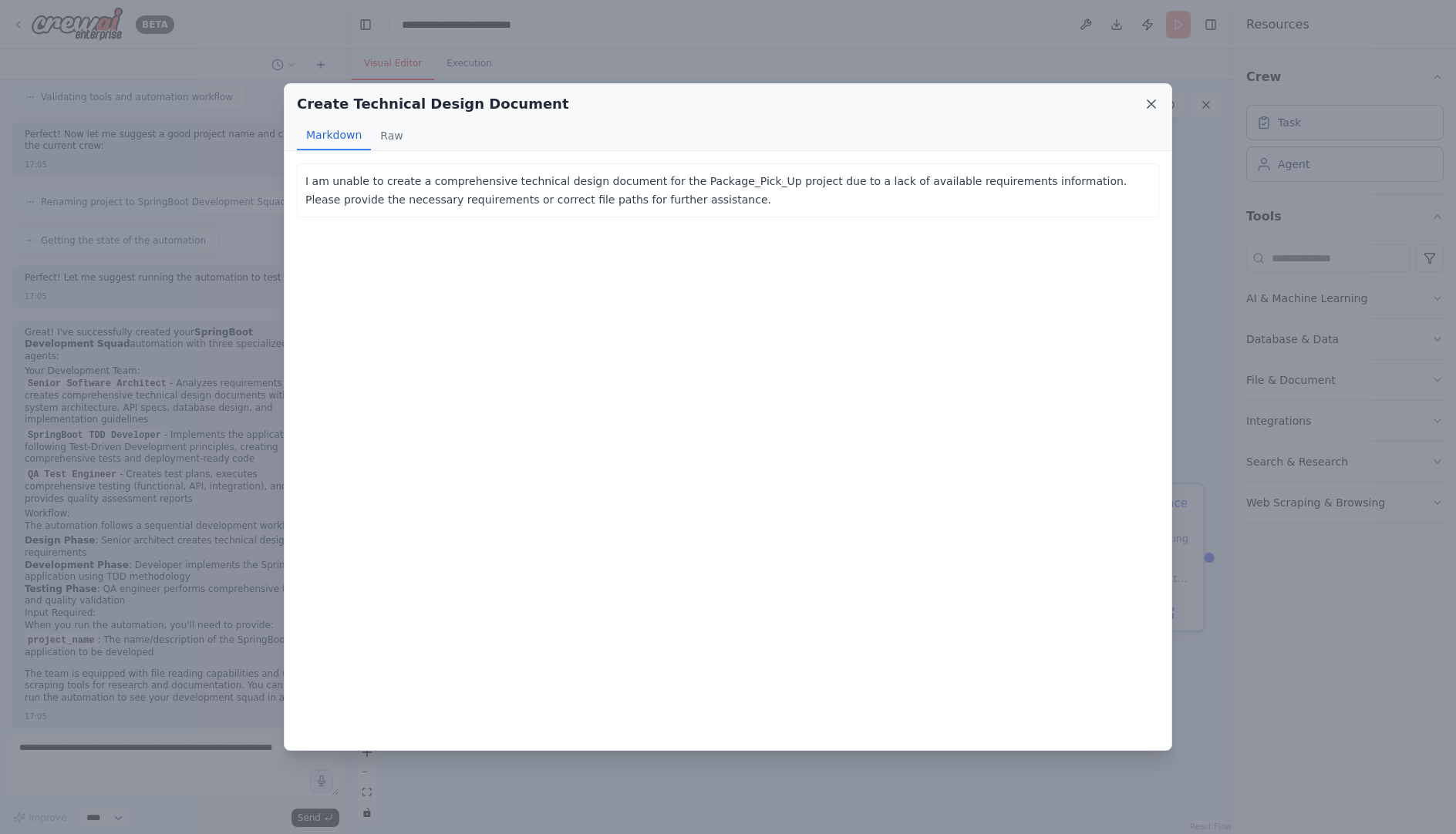
click at [1157, 102] on icon at bounding box center [1151, 104] width 16 height 16
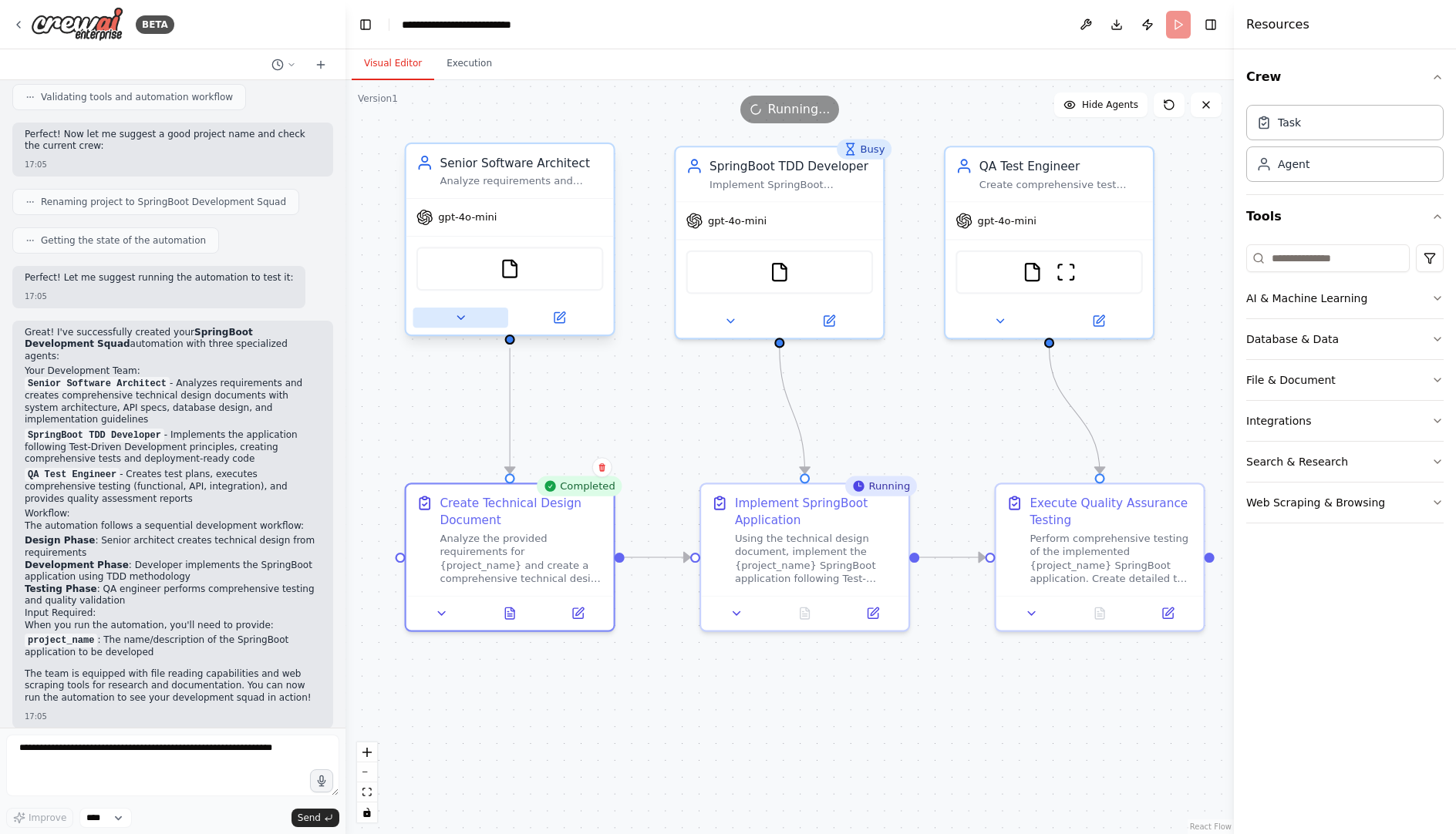
click at [457, 317] on icon at bounding box center [460, 317] width 13 height 13
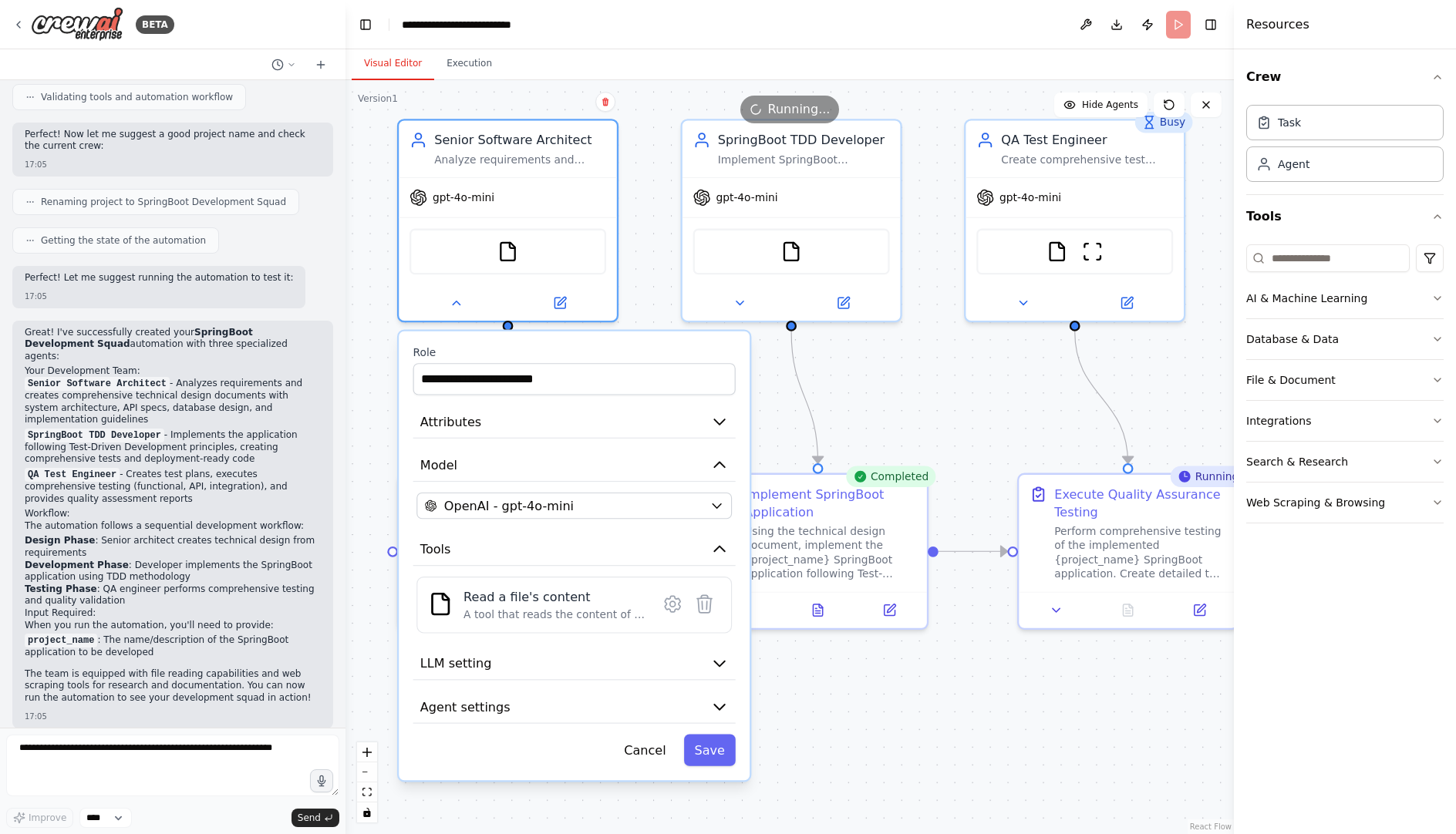
click at [931, 370] on div ".deletable-edge-delete-btn { width: 20px; height: 20px; border: 0px solid #ffff…" at bounding box center [789, 456] width 888 height 753
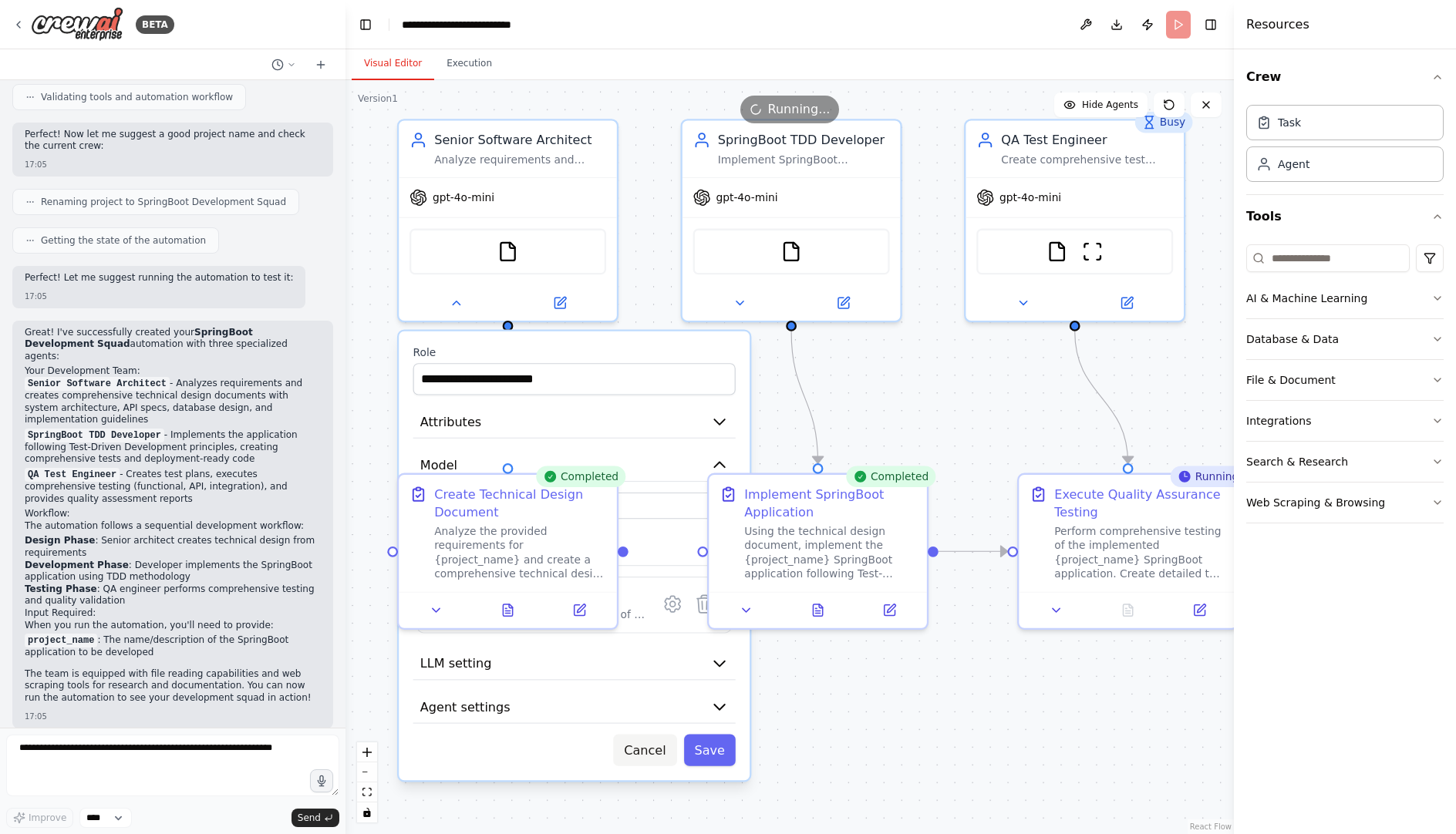
click at [652, 753] on button "Cancel" at bounding box center [645, 749] width 63 height 32
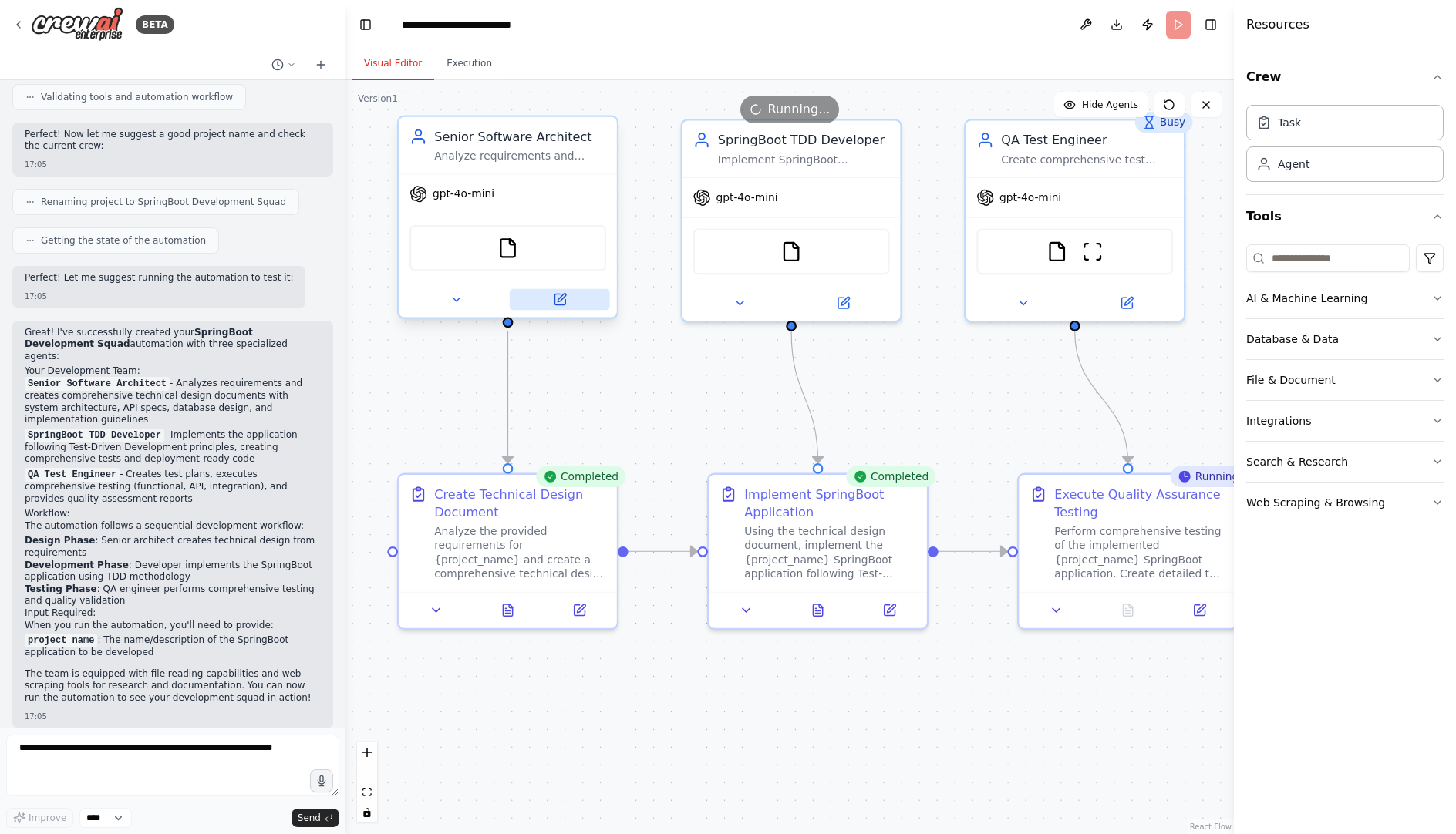
click at [563, 300] on icon at bounding box center [560, 300] width 11 height 11
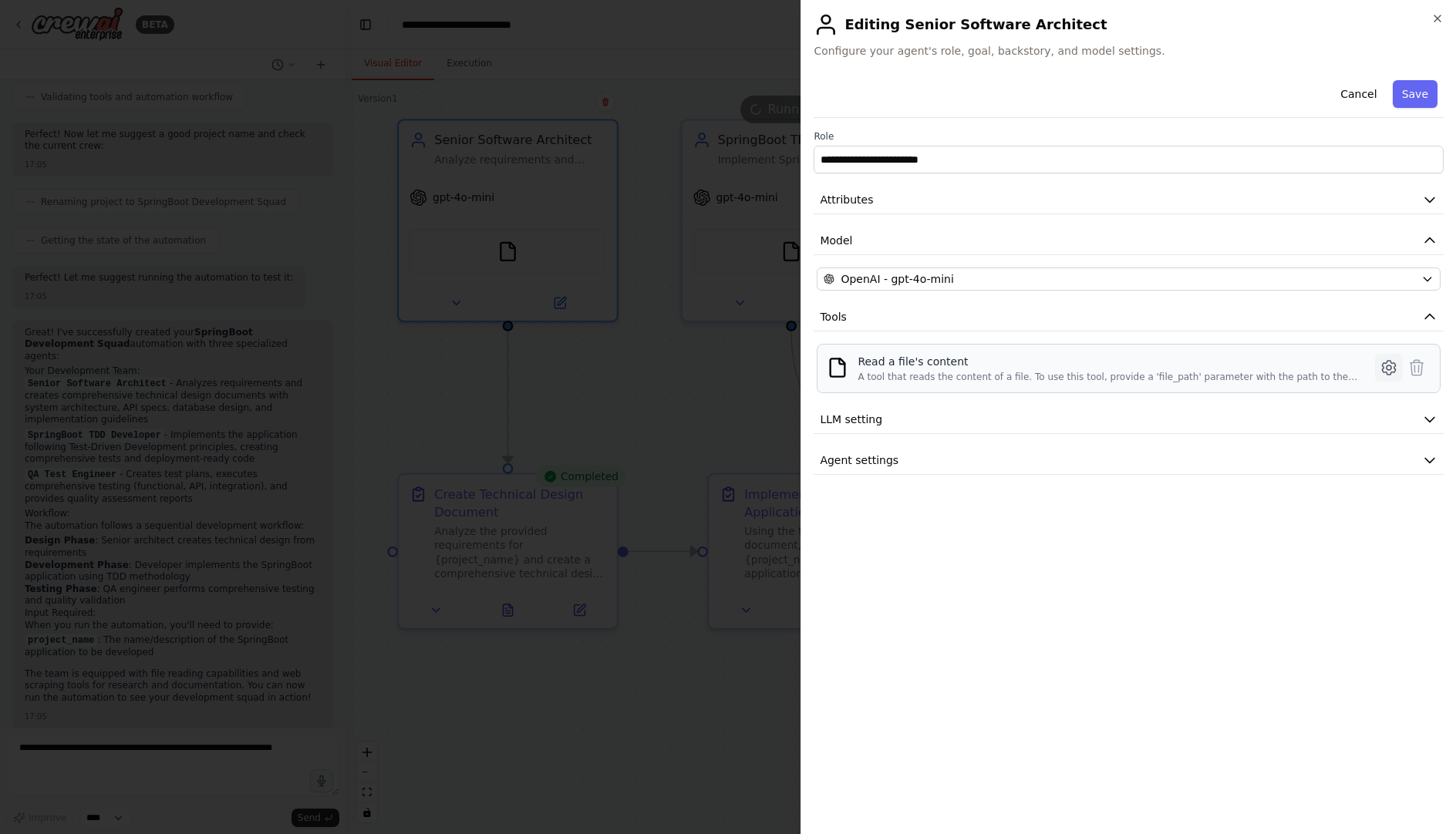
click at [1380, 368] on icon at bounding box center [1388, 367] width 18 height 18
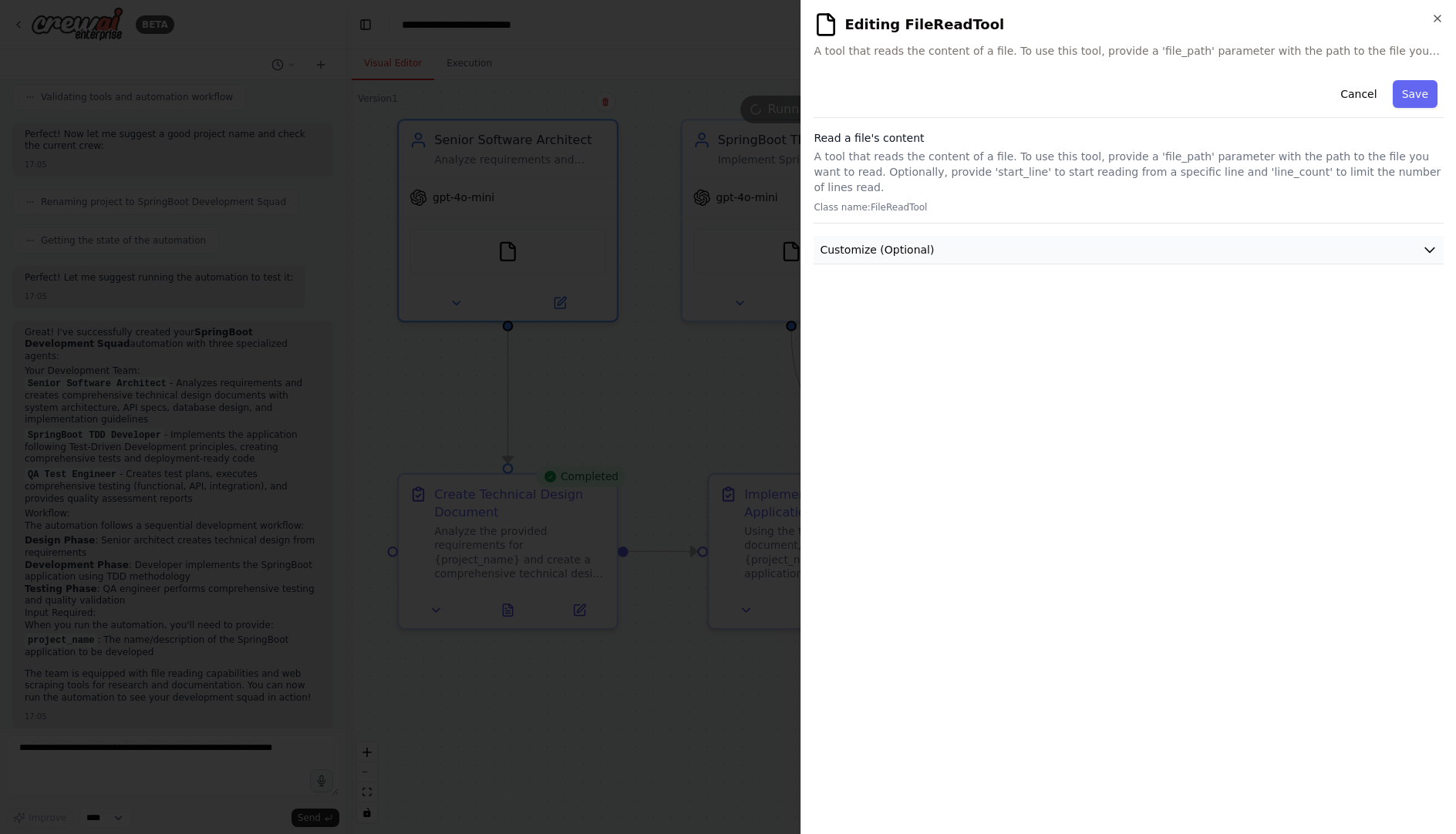
click at [1075, 236] on button "Customize (Optional)" at bounding box center [1128, 250] width 630 height 28
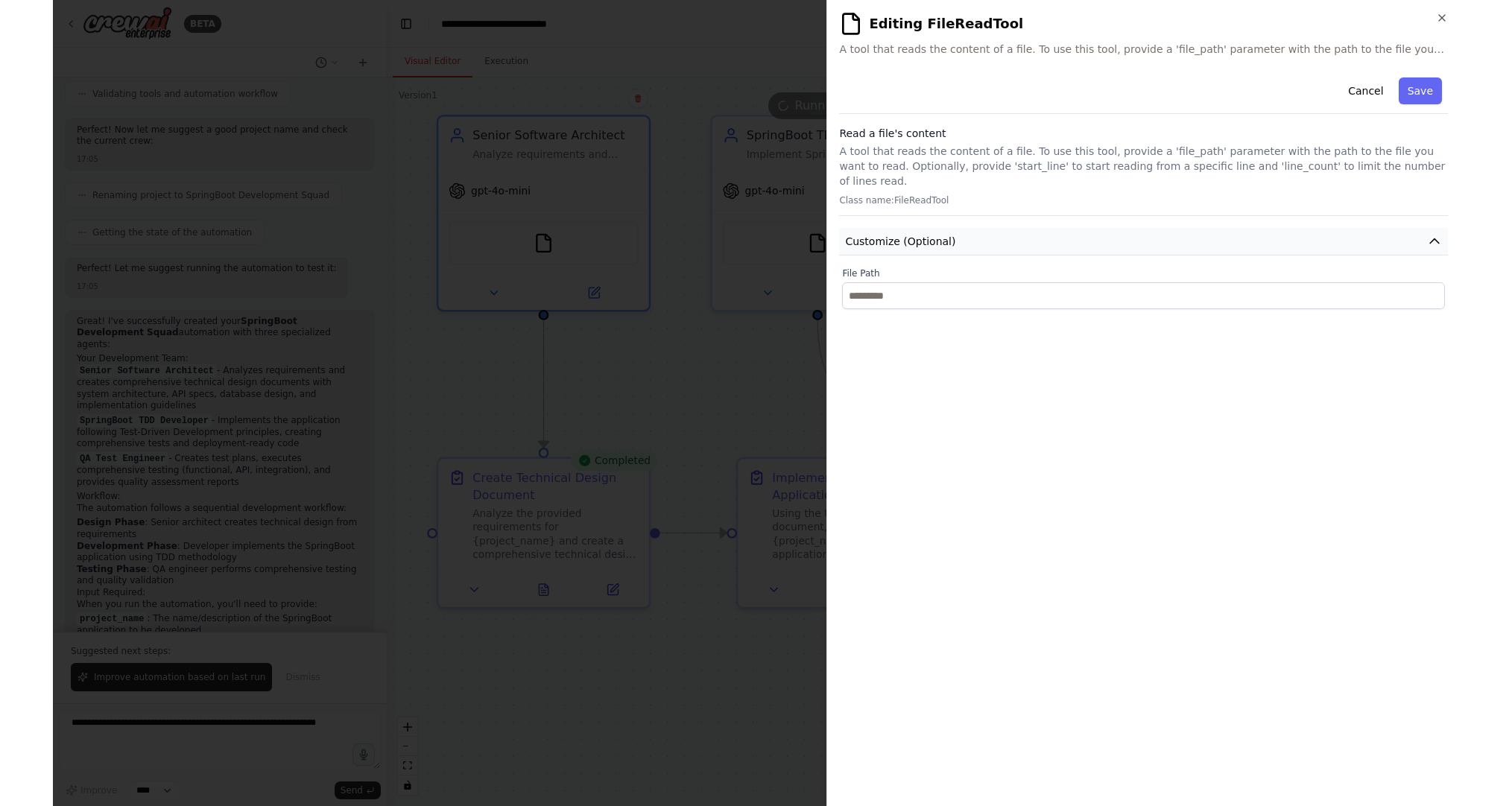
scroll to position [1198, 0]
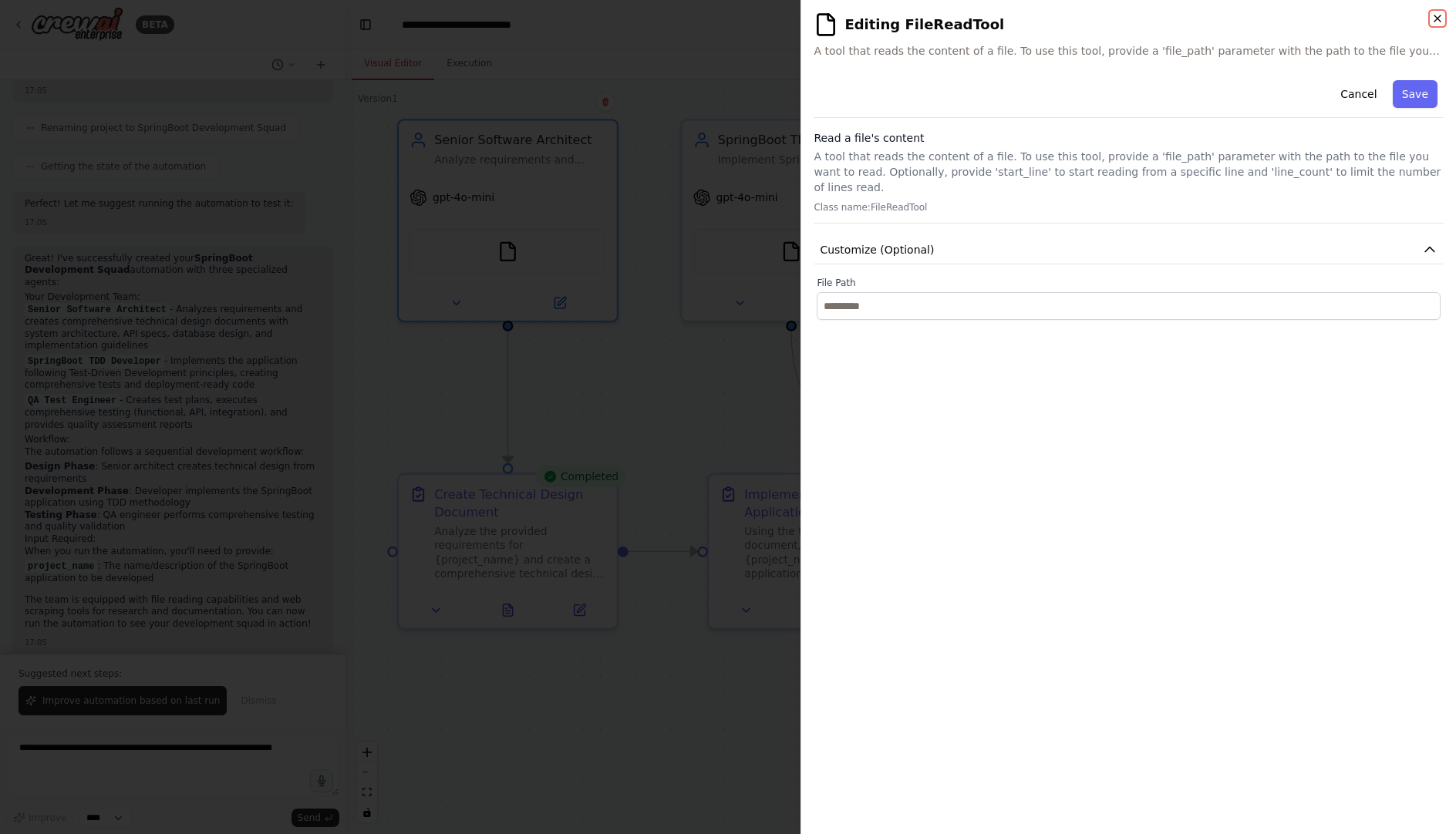
click at [1436, 19] on icon "button" at bounding box center [1437, 19] width 6 height 6
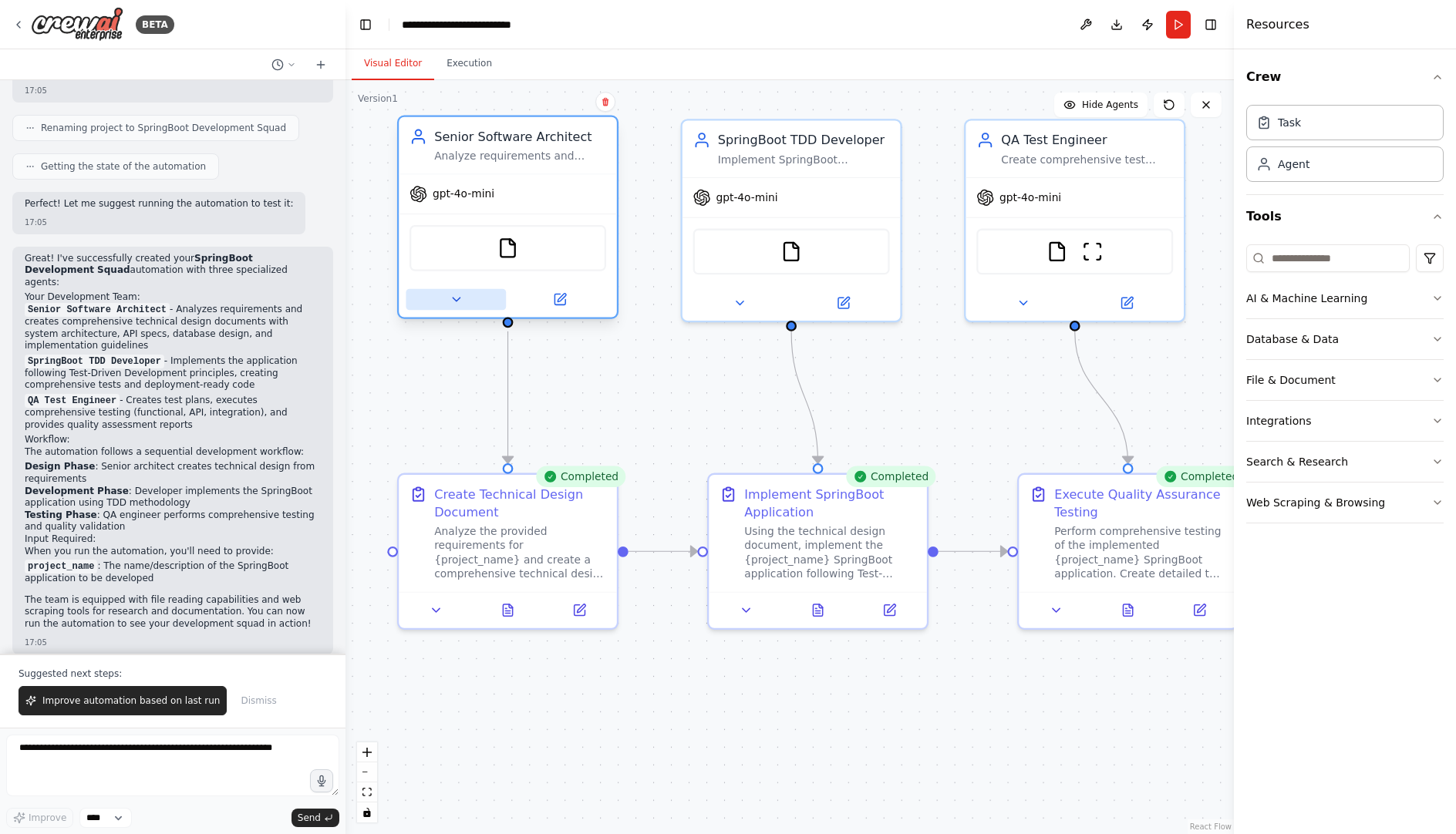
click at [462, 302] on icon at bounding box center [456, 299] width 14 height 14
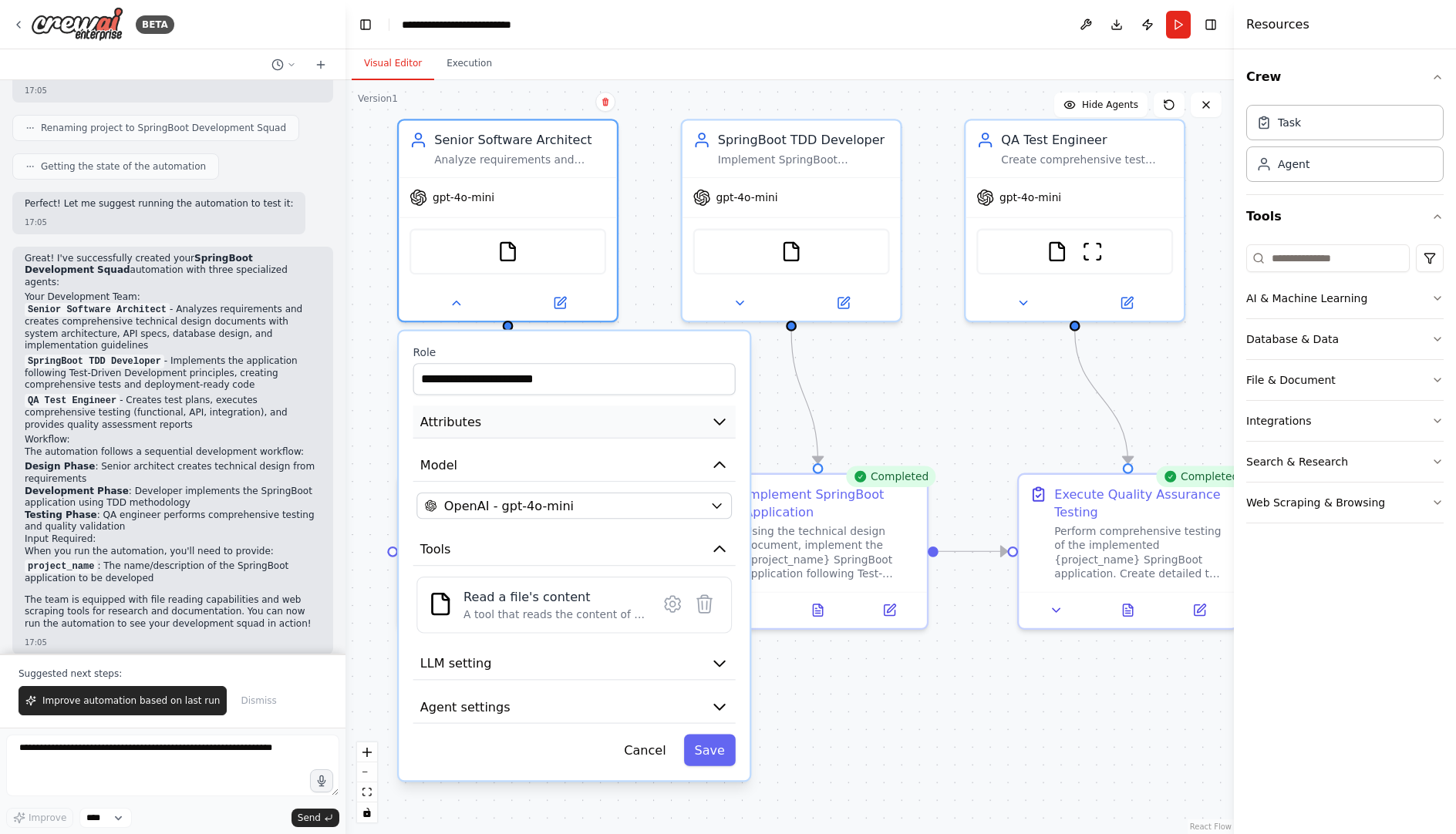
click at [532, 423] on button "Attributes" at bounding box center [574, 422] width 322 height 33
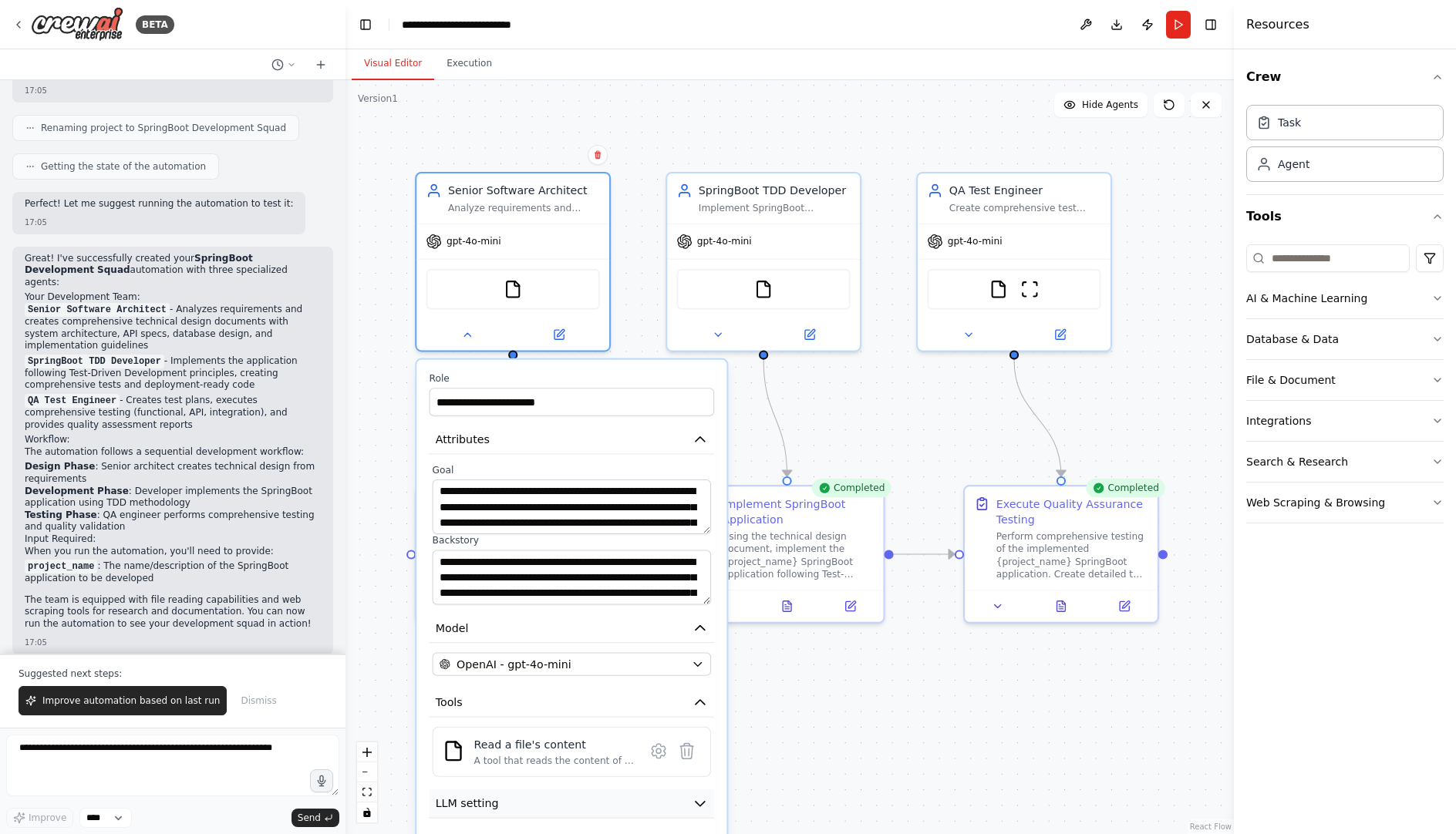
click at [692, 801] on icon "button" at bounding box center [700, 803] width 16 height 16
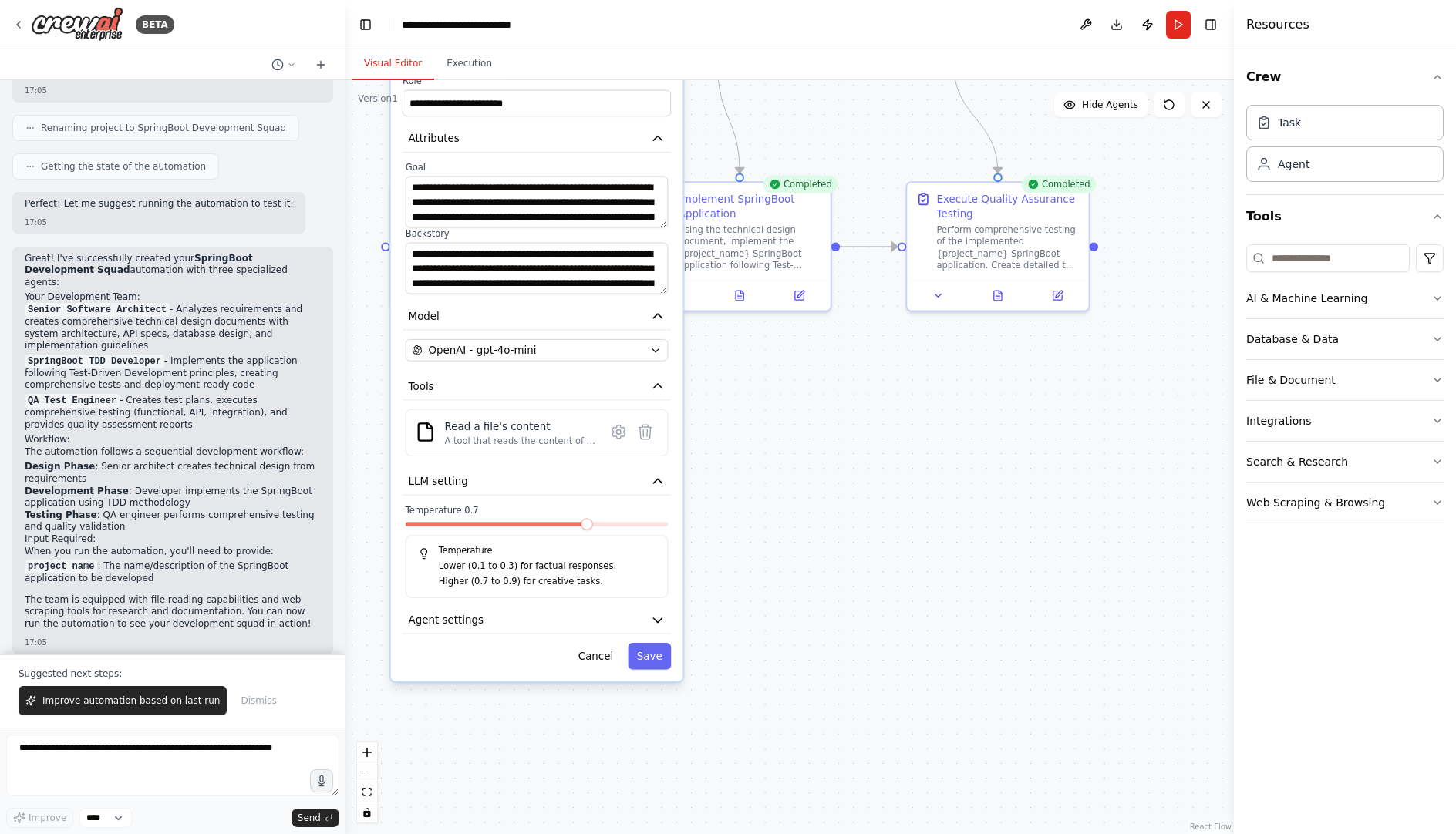
drag, startPoint x: 797, startPoint y: 704, endPoint x: 763, endPoint y: 385, distance: 320.8
click at [763, 385] on div ".deletable-edge-delete-btn { width: 20px; height: 20px; border: 0px solid #ffff…" at bounding box center [789, 456] width 888 height 753
click at [652, 607] on button "Agent settings" at bounding box center [536, 620] width 269 height 27
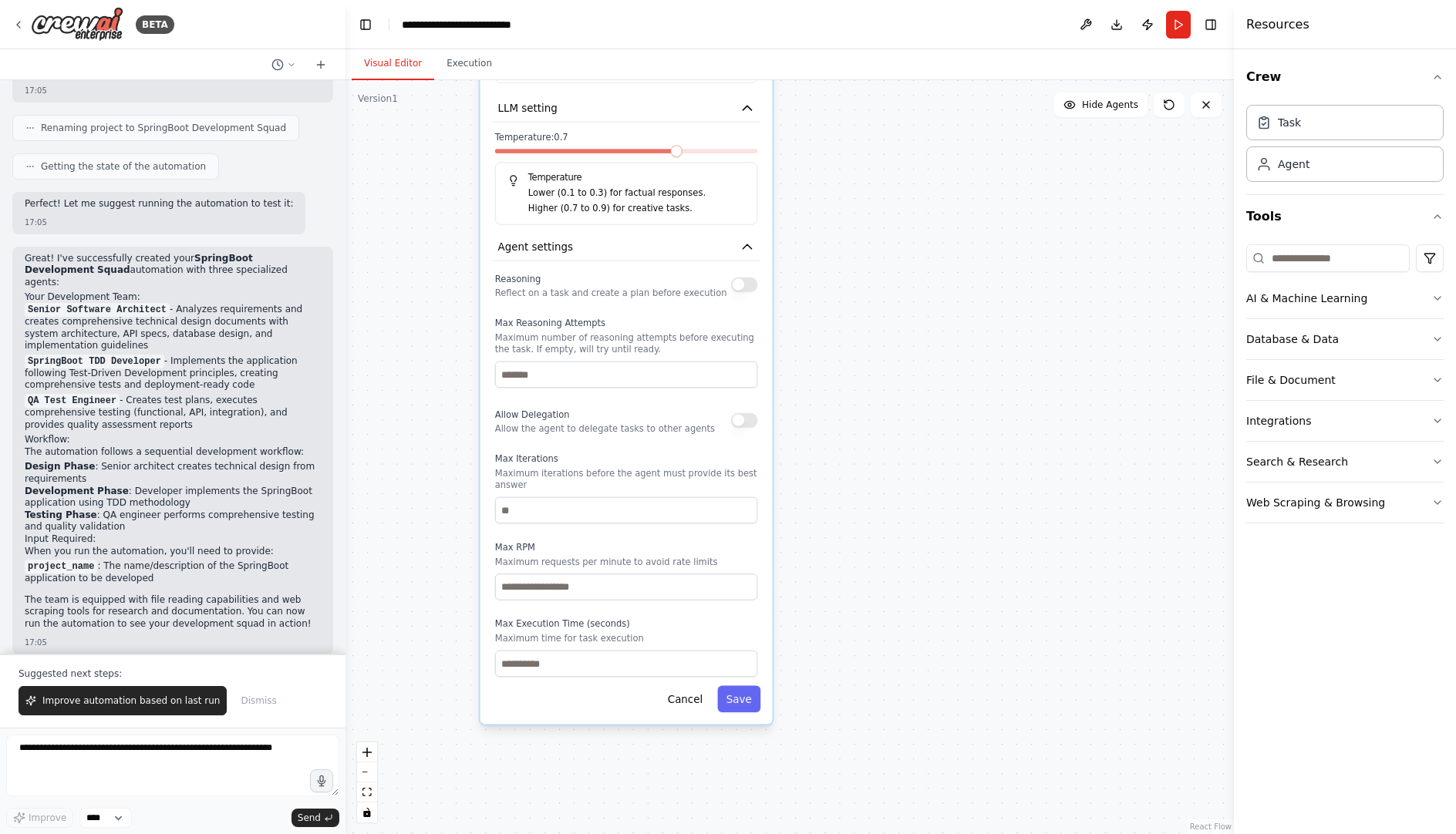
drag, startPoint x: 774, startPoint y: 634, endPoint x: 863, endPoint y: 261, distance: 383.5
click at [863, 261] on div ".deletable-edge-delete-btn { width: 20px; height: 20px; border: 0px solid #ffff…" at bounding box center [789, 456] width 888 height 753
